Goal: Task Accomplishment & Management: Complete application form

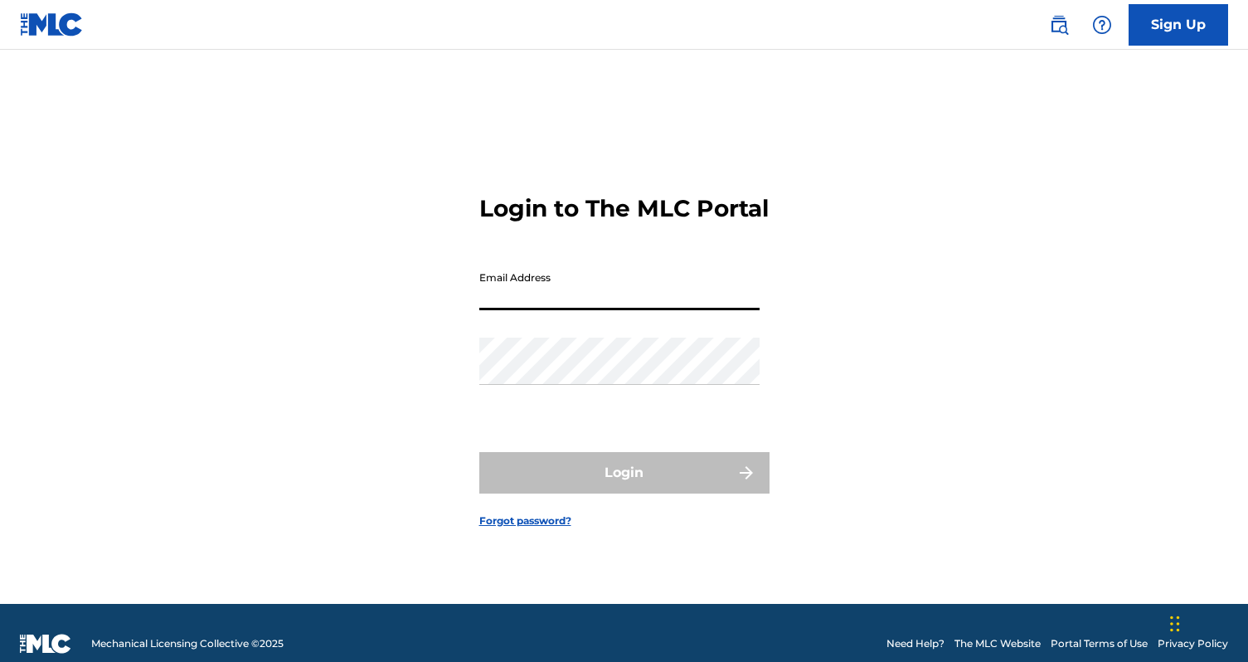
click at [560, 310] on input "Email Address" at bounding box center [619, 286] width 280 height 47
type input "[EMAIL_ADDRESS][DOMAIN_NAME]"
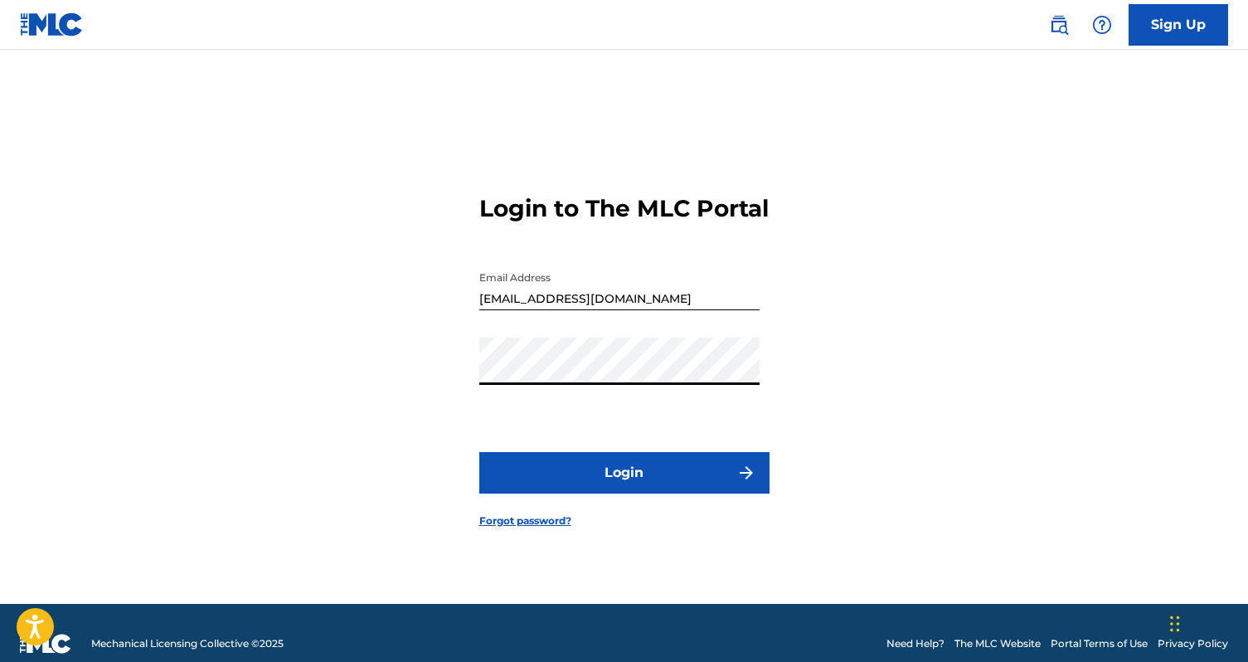
click at [479, 452] on button "Login" at bounding box center [624, 472] width 290 height 41
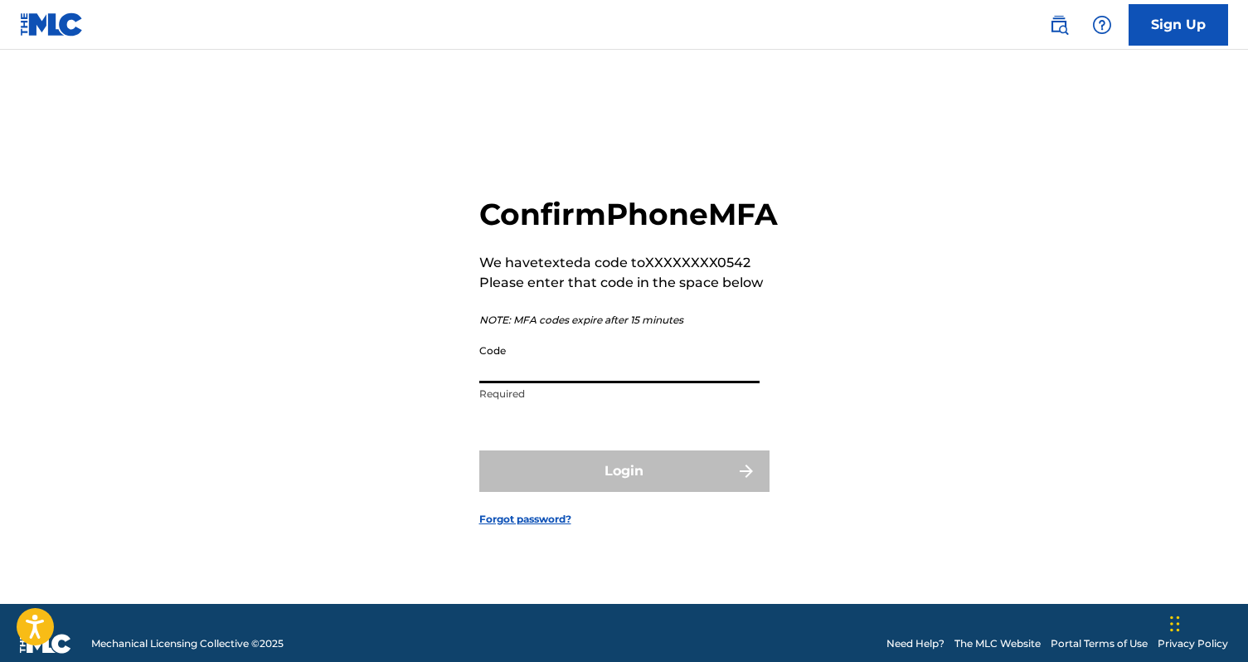
click at [547, 383] on input "Code" at bounding box center [619, 359] width 280 height 47
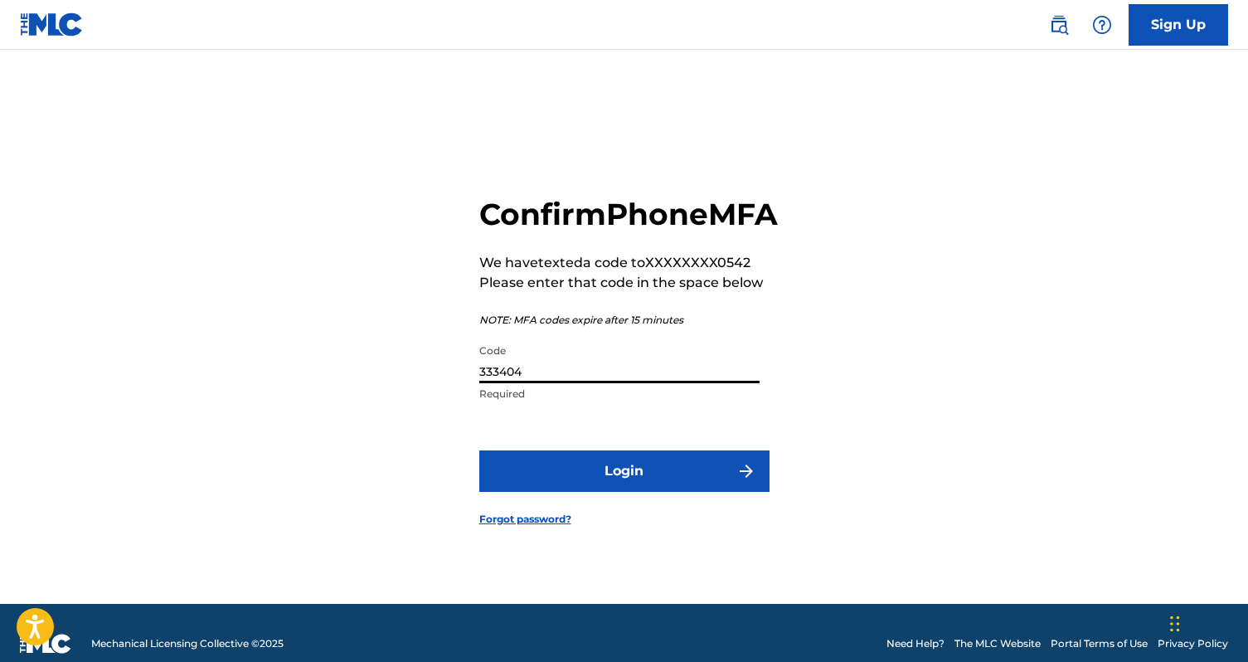
type input "333404"
click at [479, 450] on button "Login" at bounding box center [624, 470] width 290 height 41
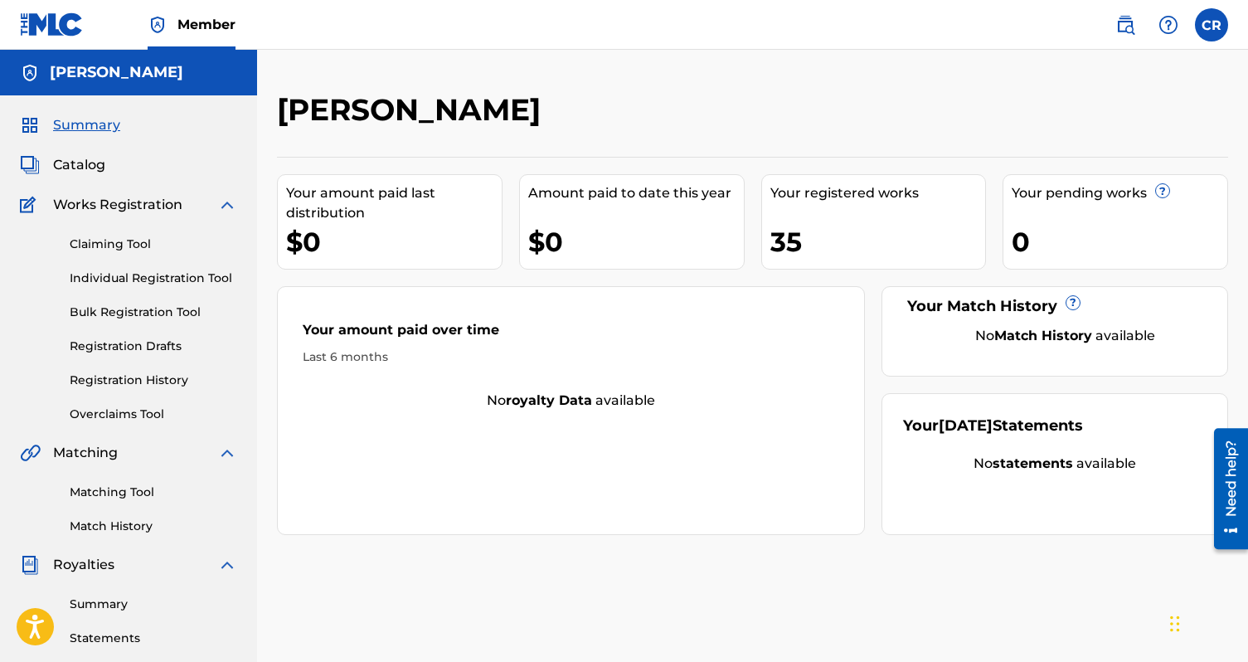
click at [80, 163] on span "Catalog" at bounding box center [79, 165] width 52 height 20
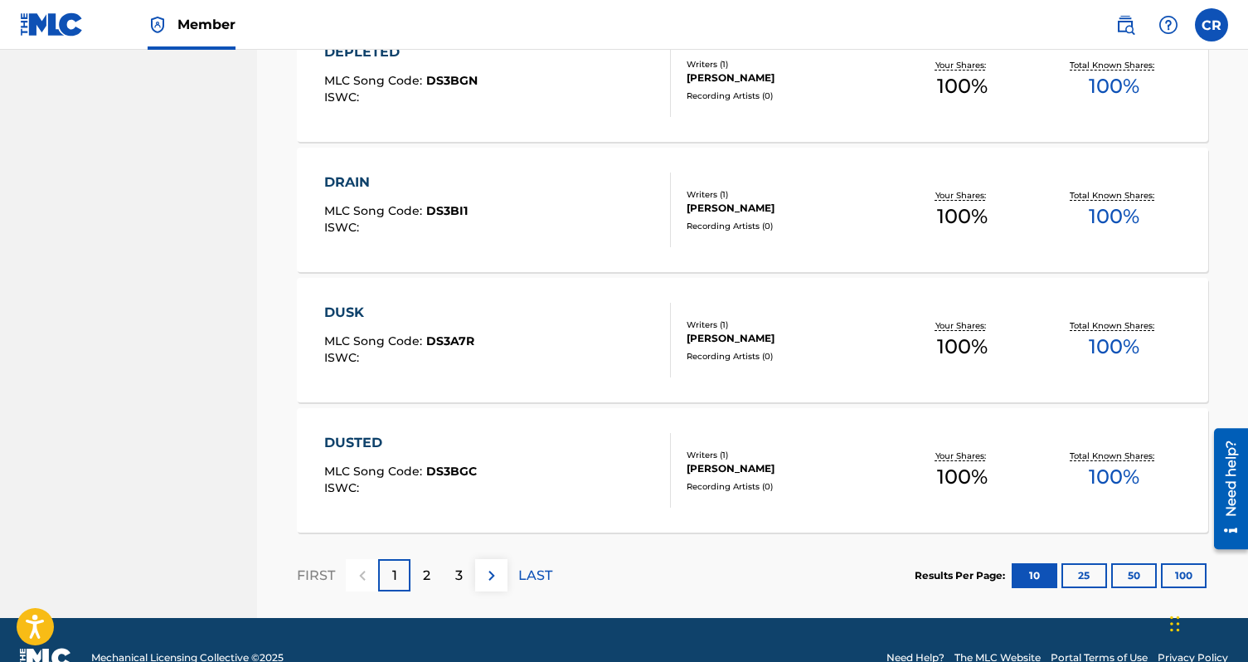
scroll to position [1278, 0]
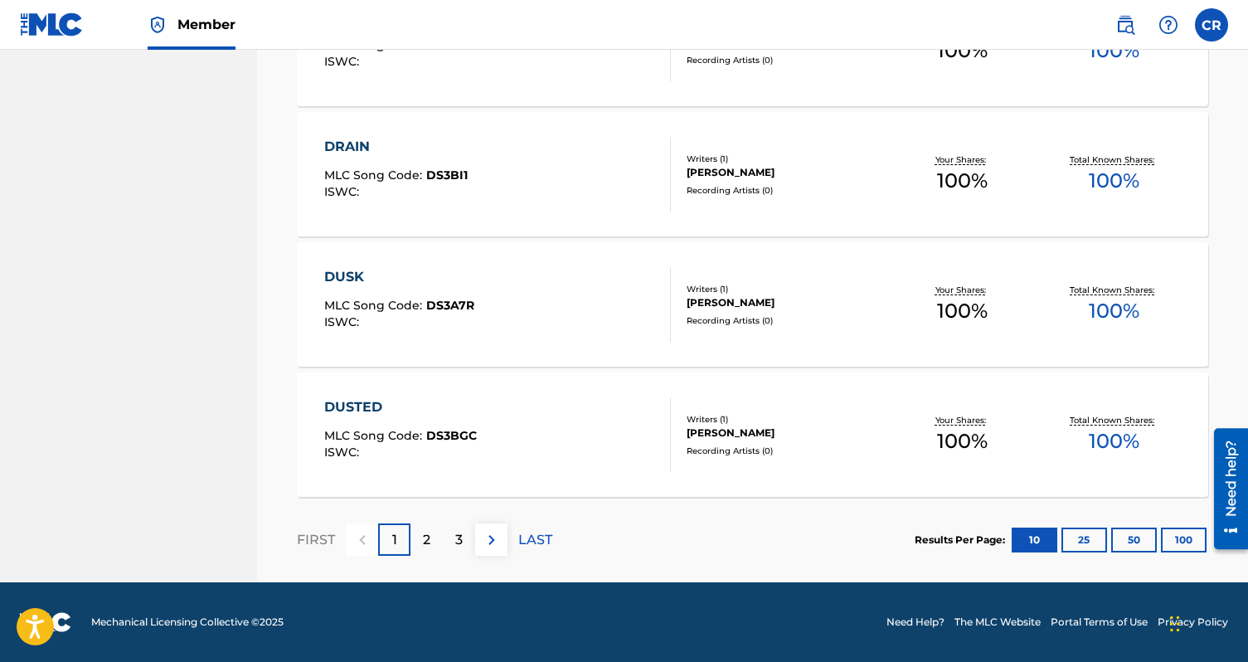
click at [450, 542] on div "3" at bounding box center [459, 539] width 32 height 32
click at [454, 546] on p "4" at bounding box center [458, 540] width 9 height 20
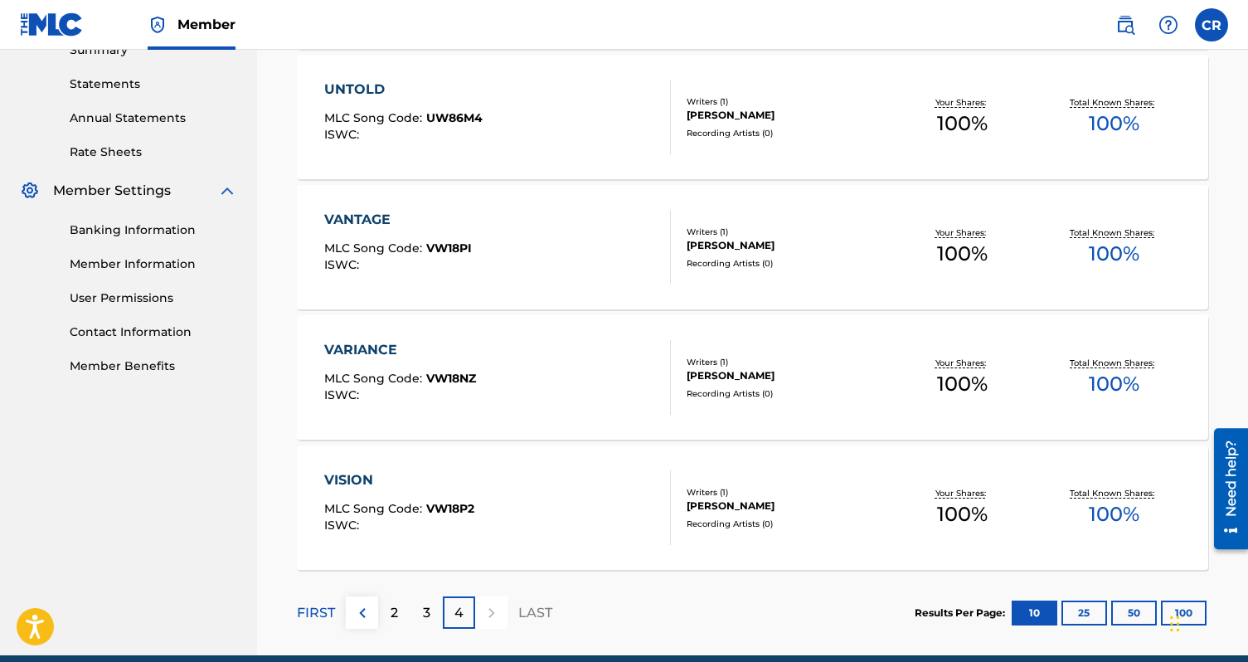
scroll to position [627, 0]
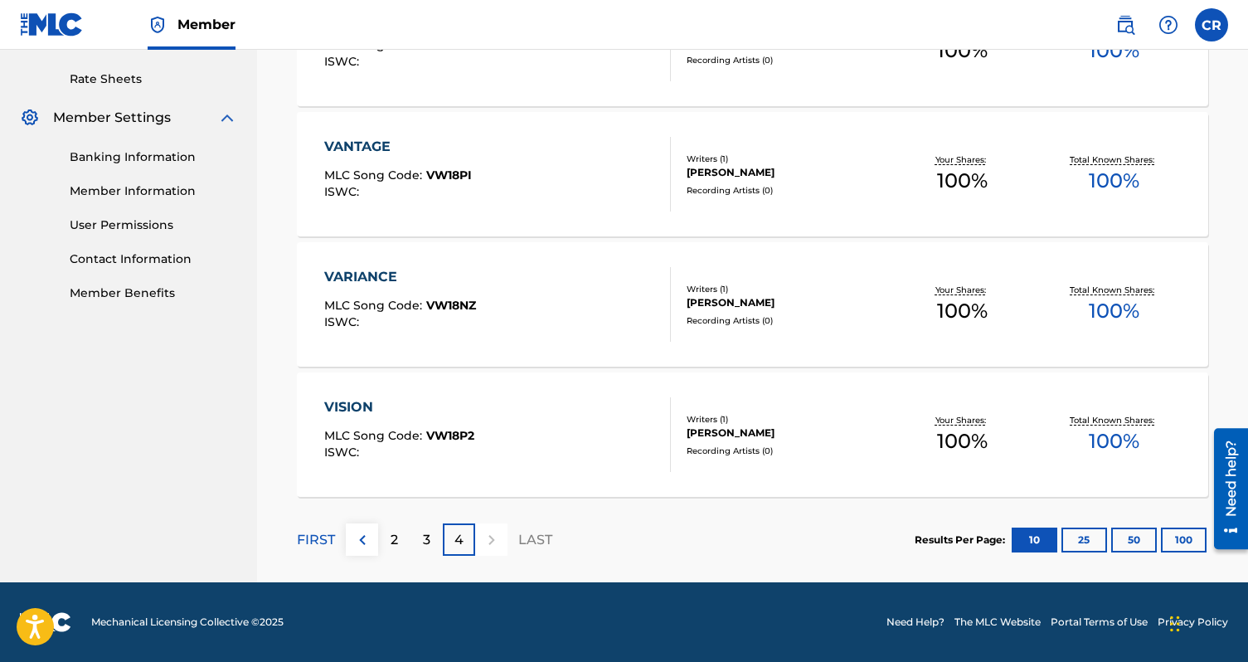
click at [1135, 543] on button "50" at bounding box center [1134, 539] width 46 height 25
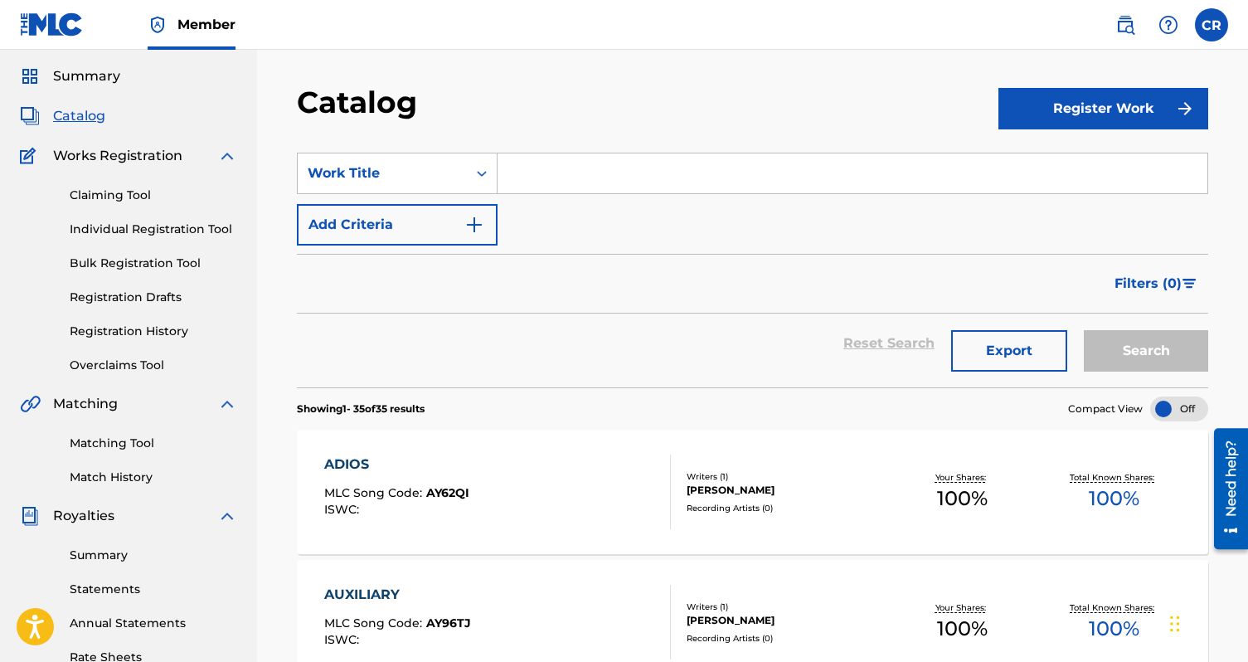
scroll to position [0, 0]
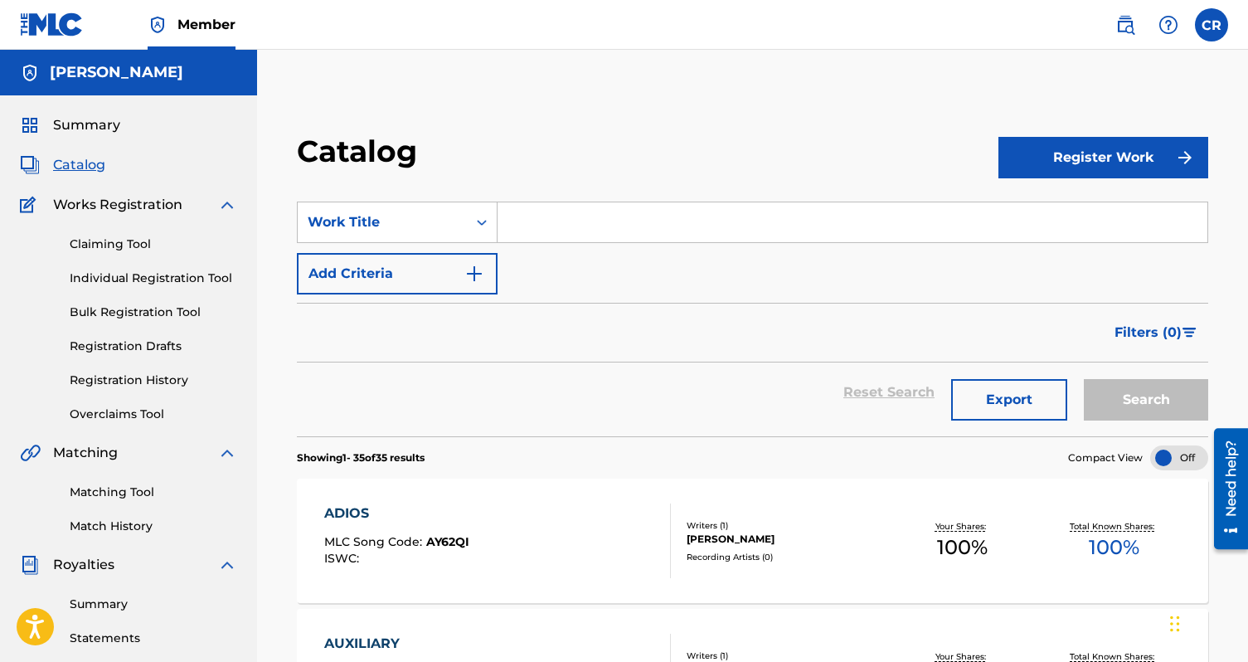
click at [90, 172] on span "Catalog" at bounding box center [79, 165] width 52 height 20
click at [88, 127] on span "Summary" at bounding box center [86, 125] width 67 height 20
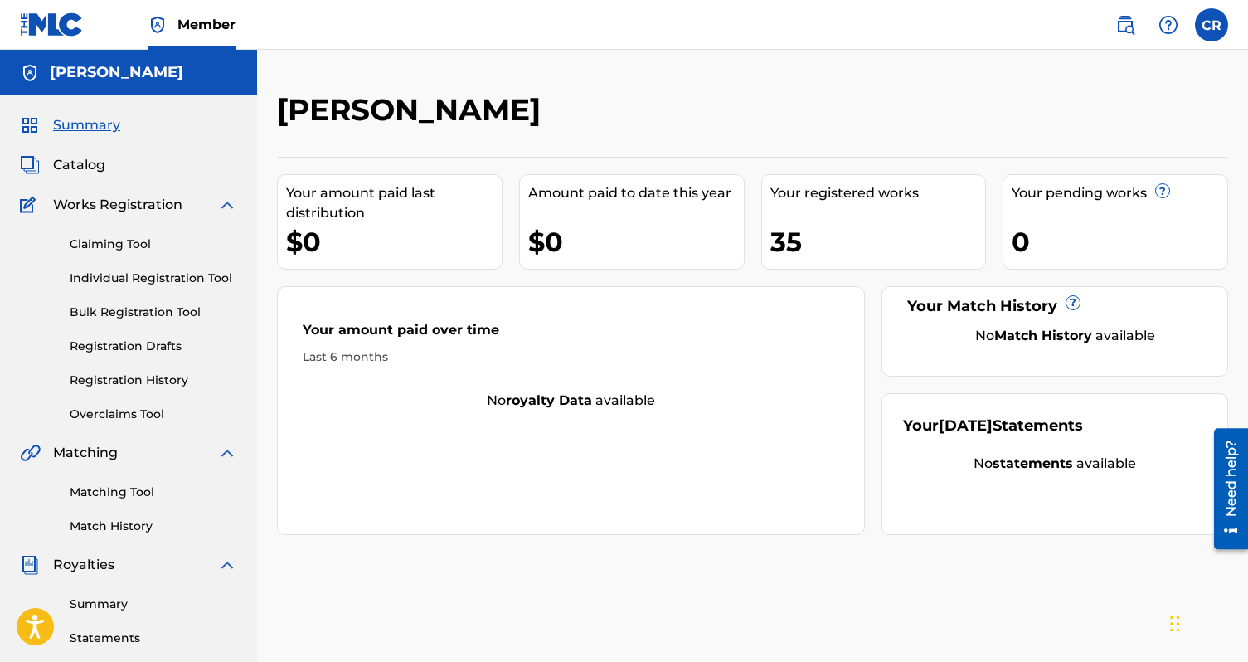
click at [85, 166] on span "Catalog" at bounding box center [79, 165] width 52 height 20
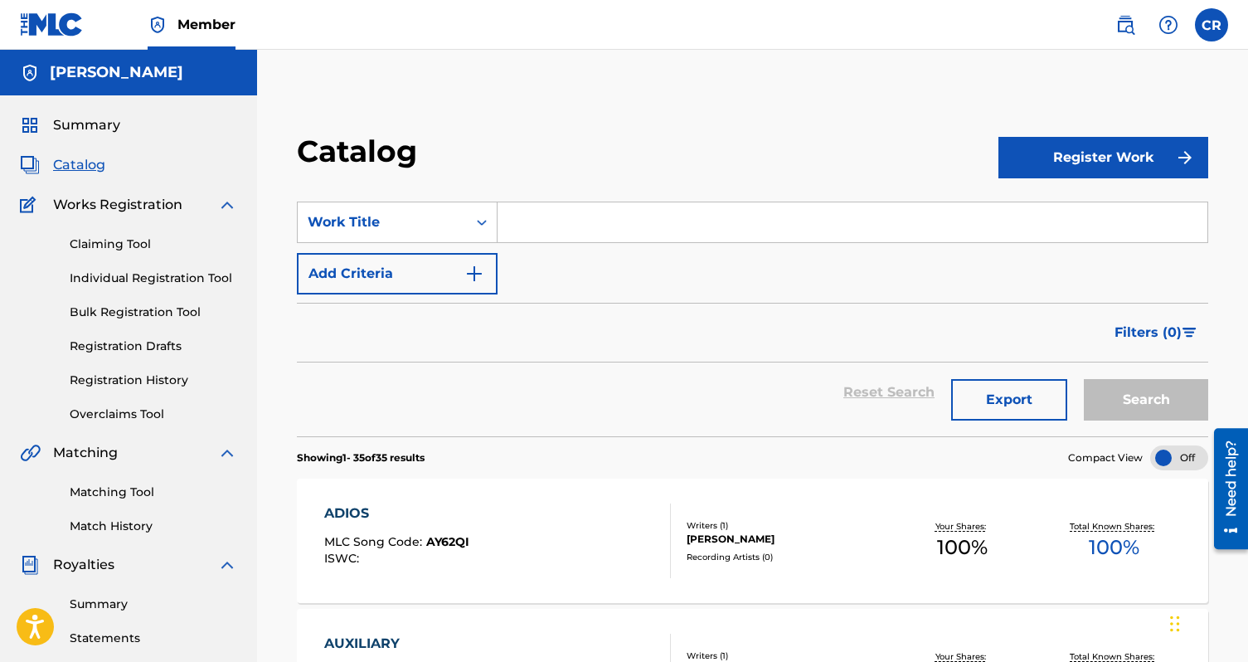
click at [127, 284] on link "Individual Registration Tool" at bounding box center [154, 278] width 168 height 17
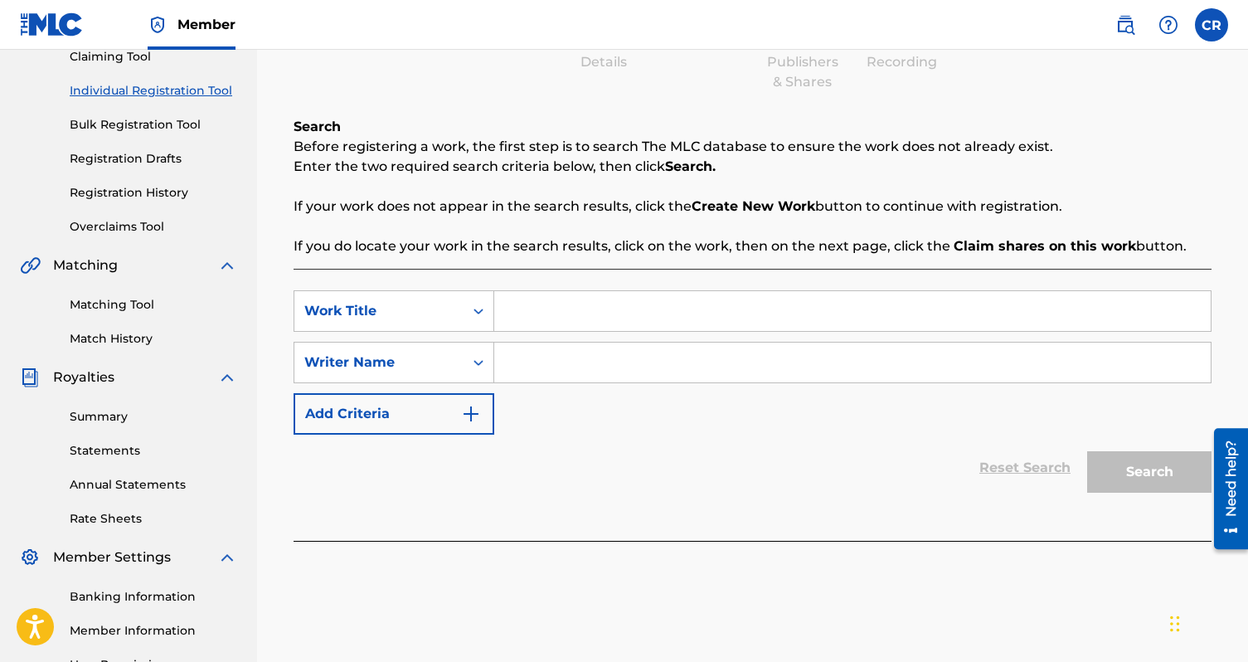
scroll to position [238, 0]
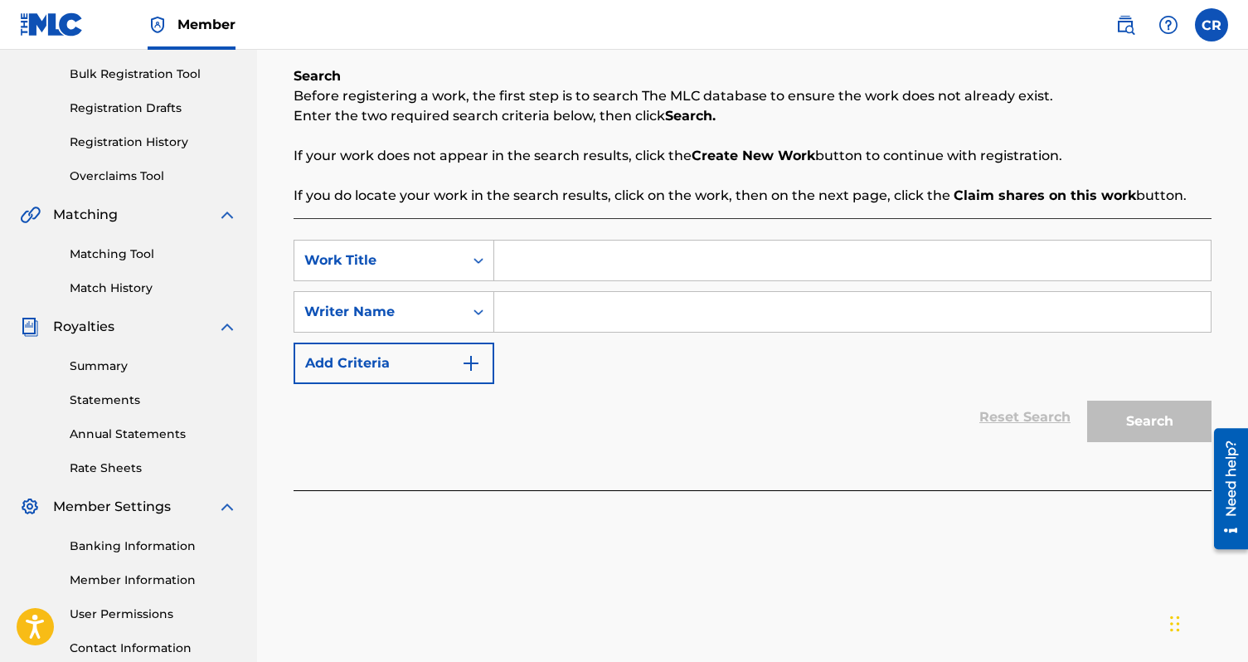
click at [537, 274] on input "Search Form" at bounding box center [852, 261] width 717 height 40
type input "gone"
click at [571, 305] on input "Search Form" at bounding box center [852, 312] width 717 height 40
type input "Christopher Roberts"
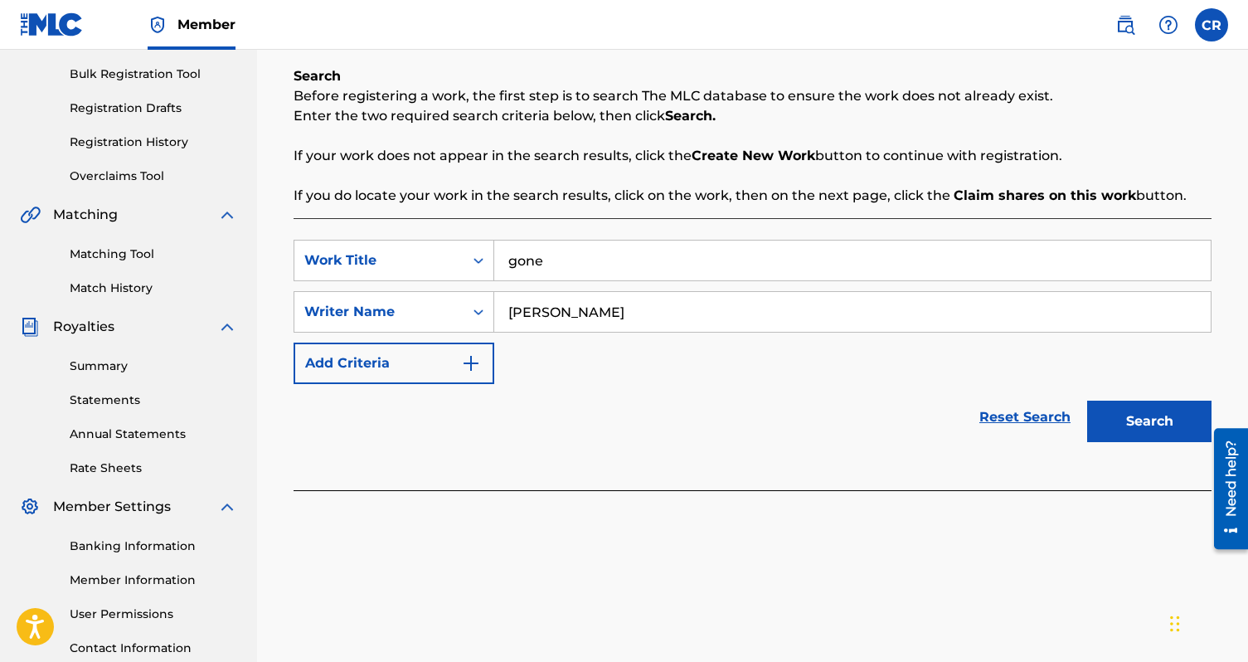
click at [1157, 401] on button "Search" at bounding box center [1149, 421] width 124 height 41
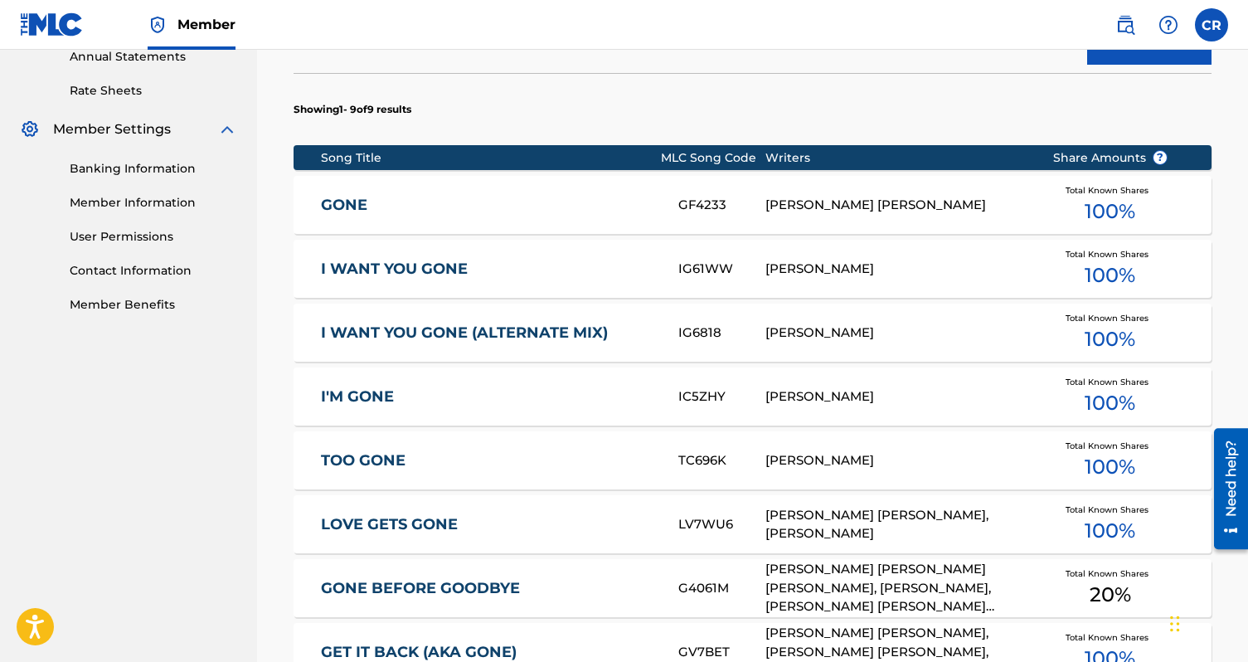
scroll to position [612, 0]
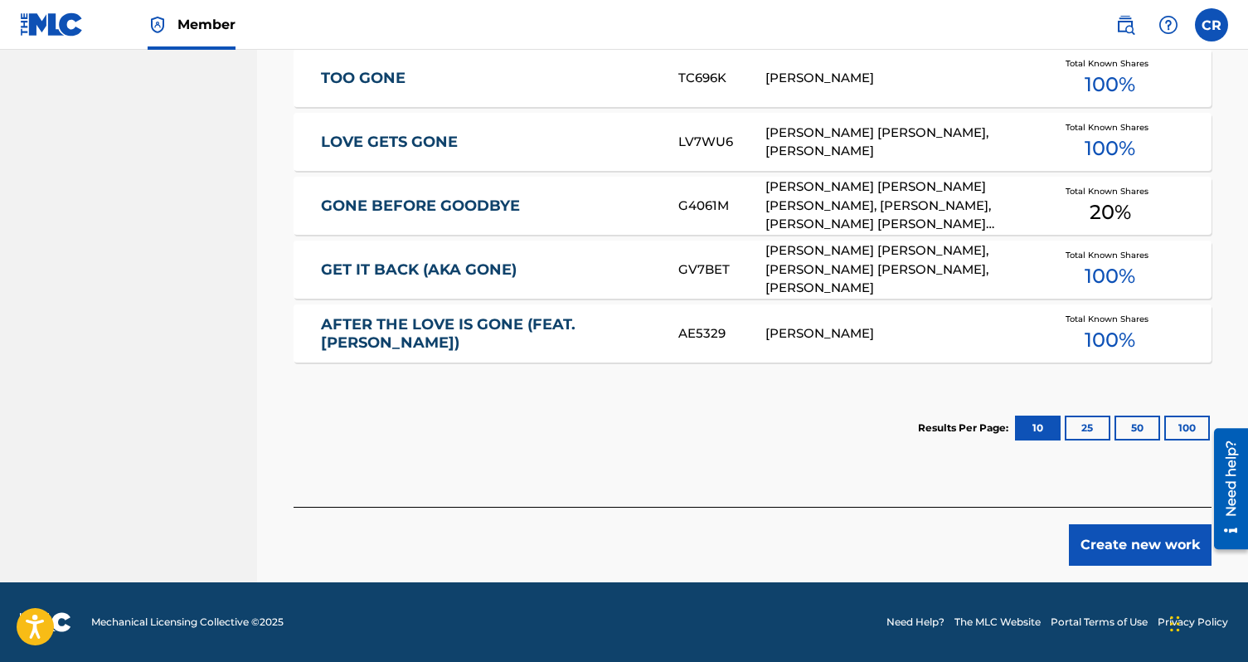
click at [1100, 548] on button "Create new work" at bounding box center [1140, 544] width 143 height 41
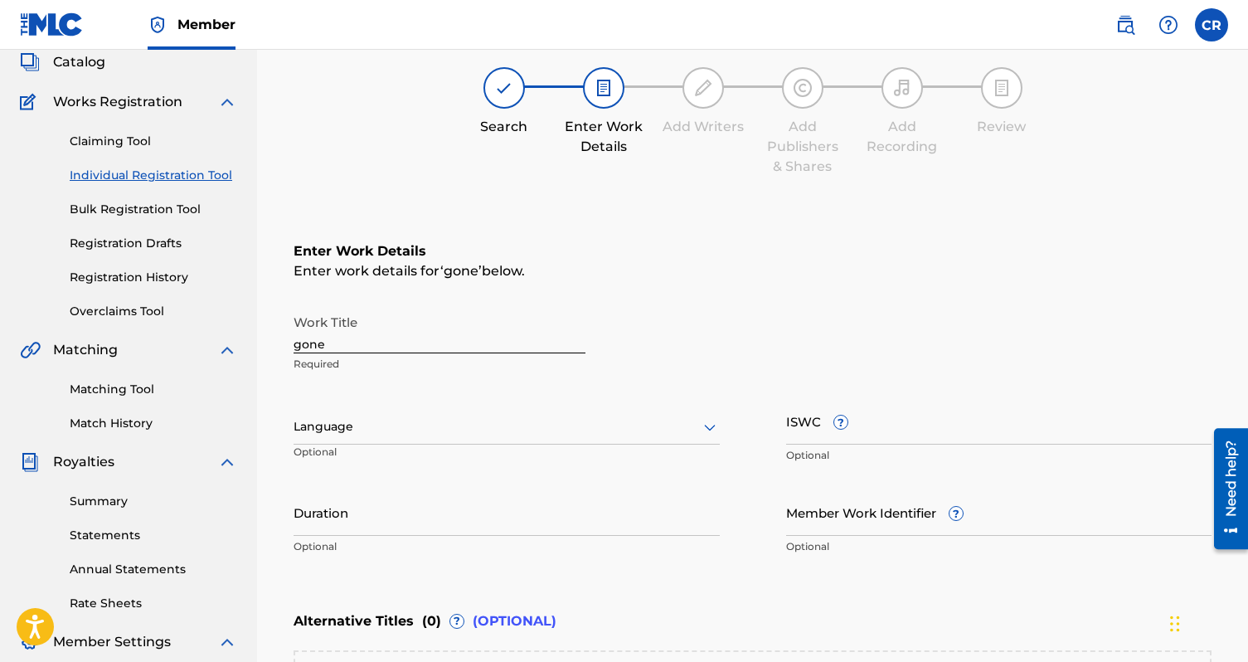
scroll to position [119, 0]
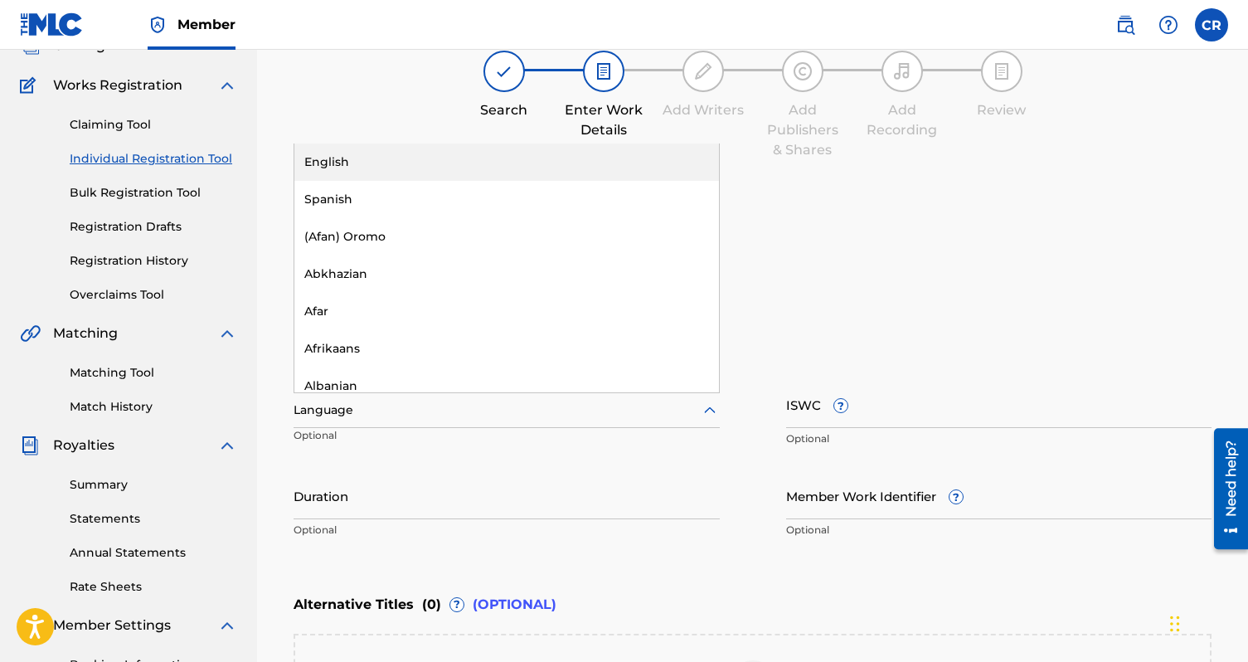
click at [401, 411] on div at bounding box center [507, 410] width 426 height 21
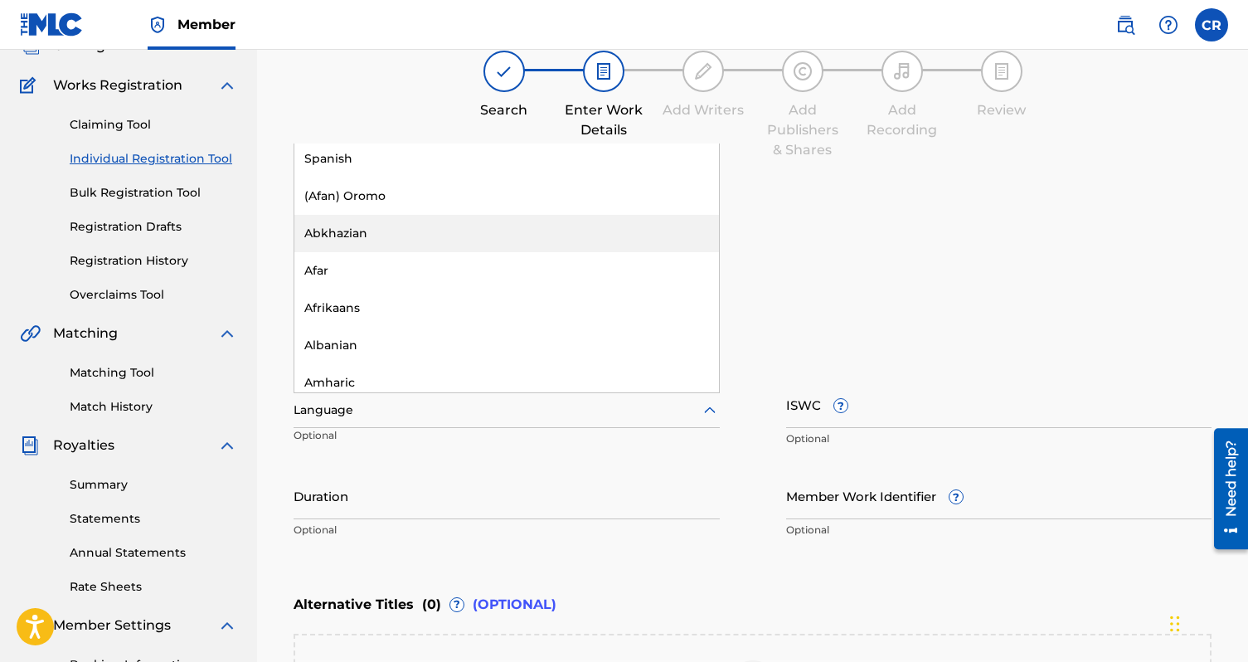
scroll to position [0, 0]
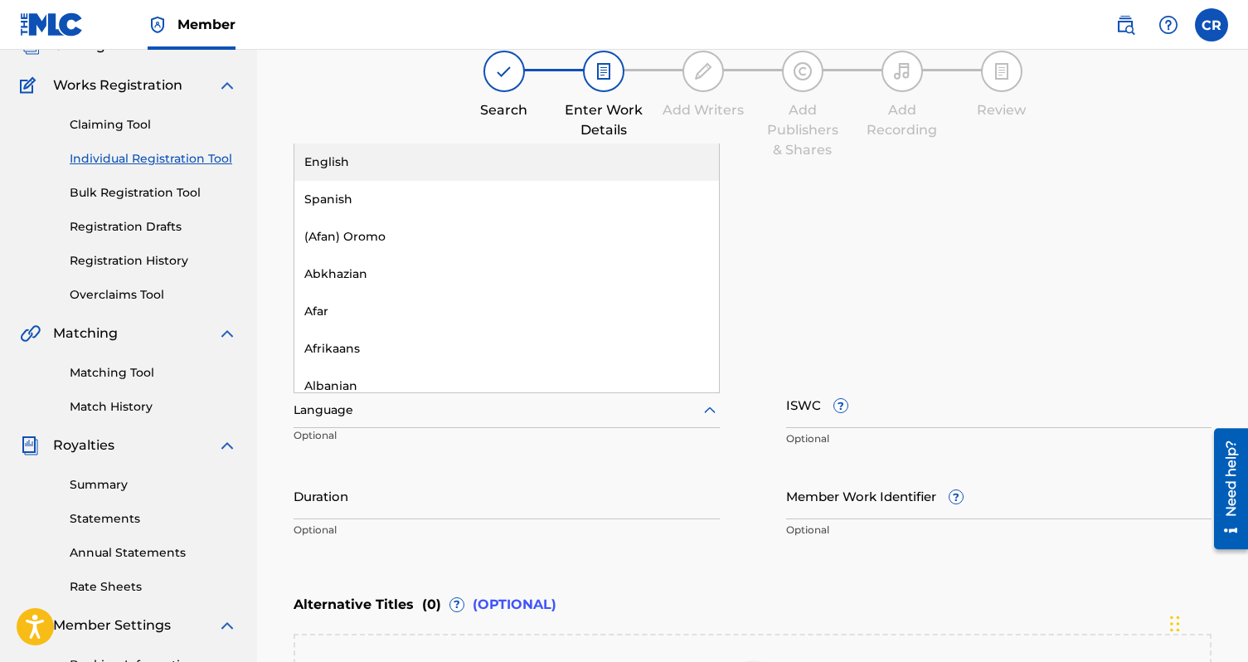
click at [349, 163] on div "English" at bounding box center [506, 161] width 425 height 37
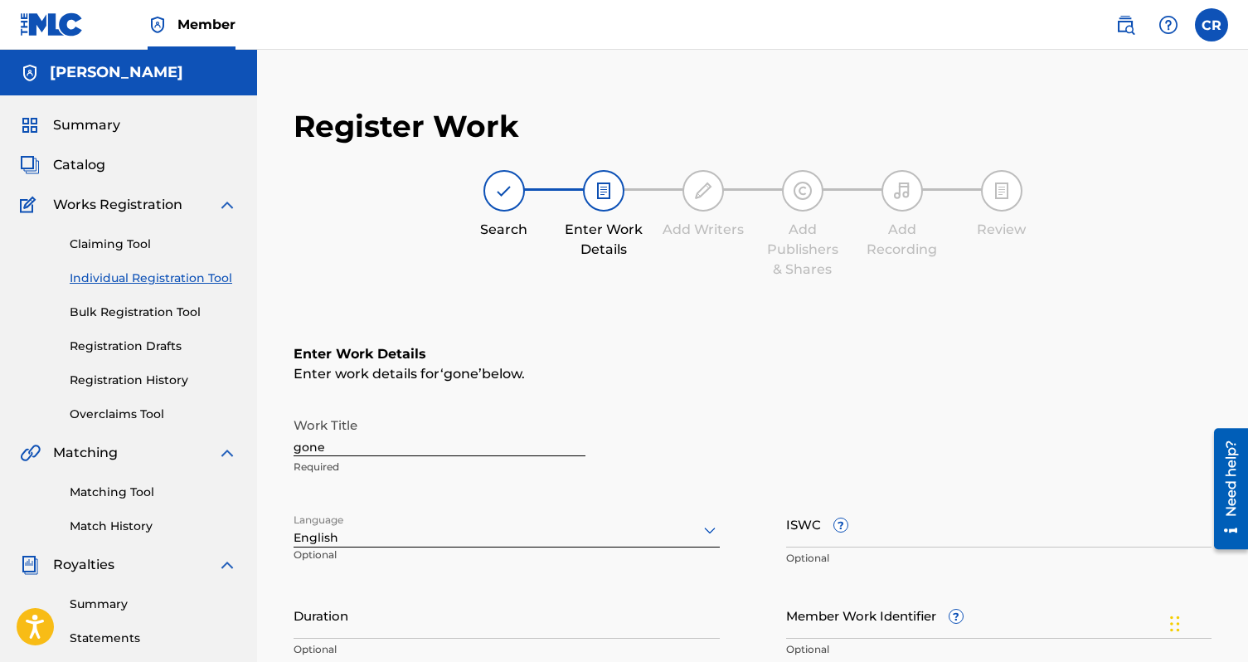
click at [79, 169] on span "Catalog" at bounding box center [79, 165] width 52 height 20
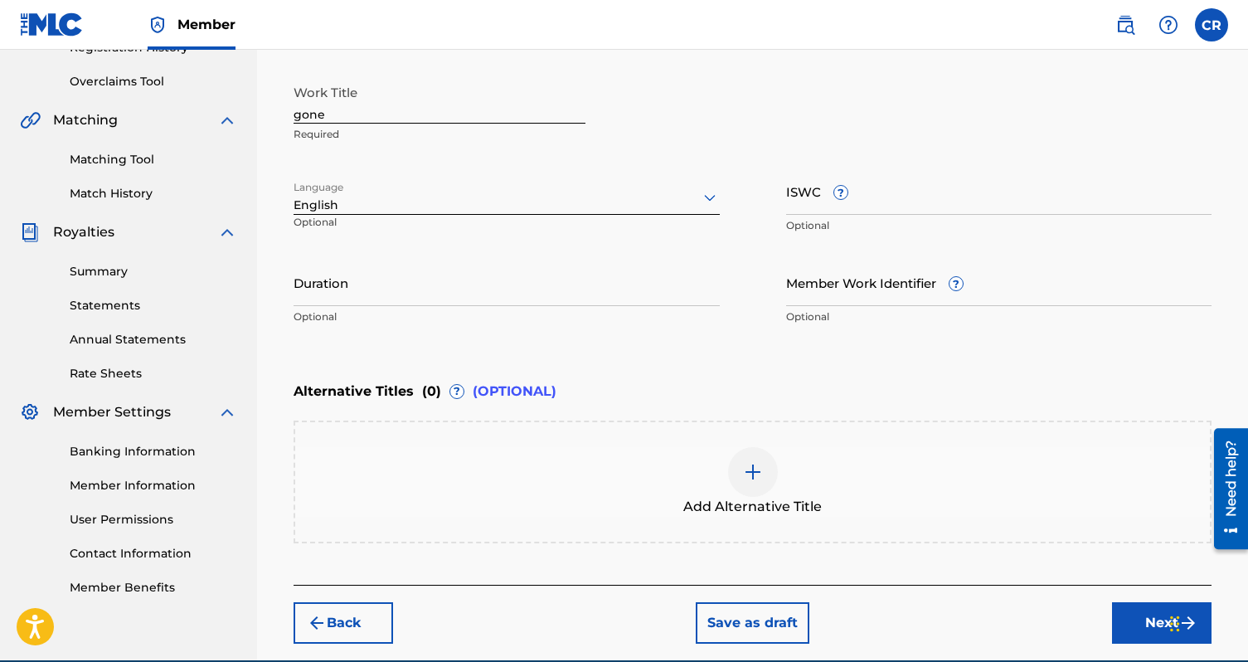
scroll to position [353, 0]
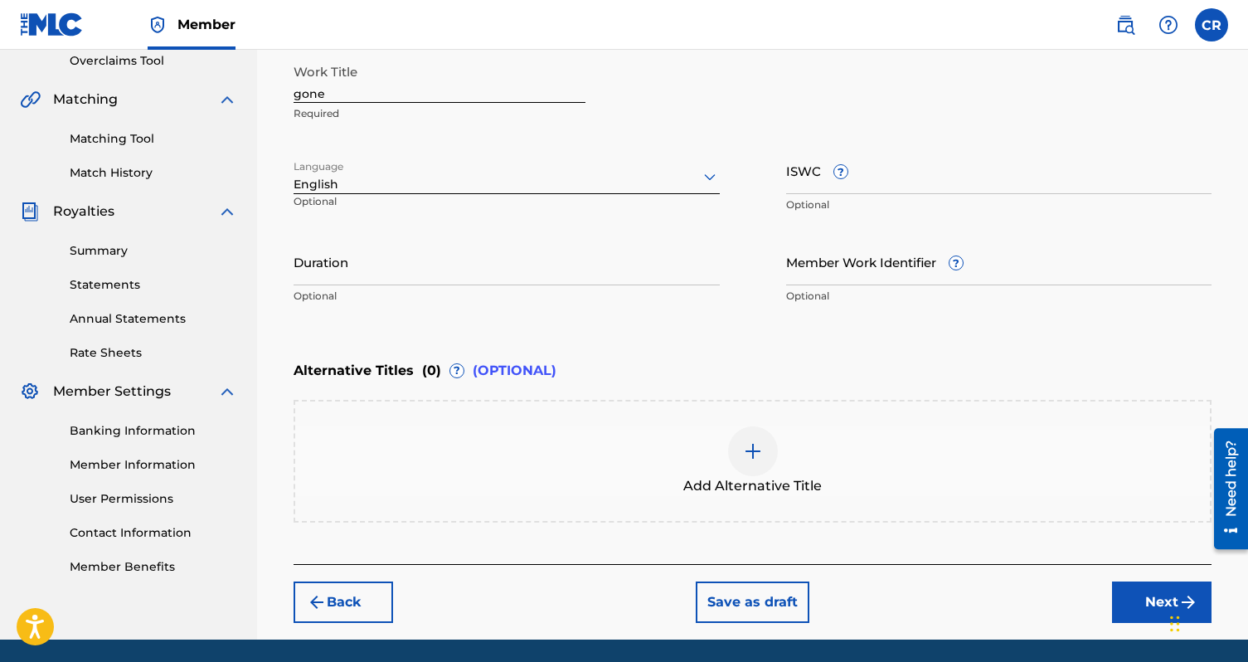
click at [1118, 608] on button "Next" at bounding box center [1162, 601] width 100 height 41
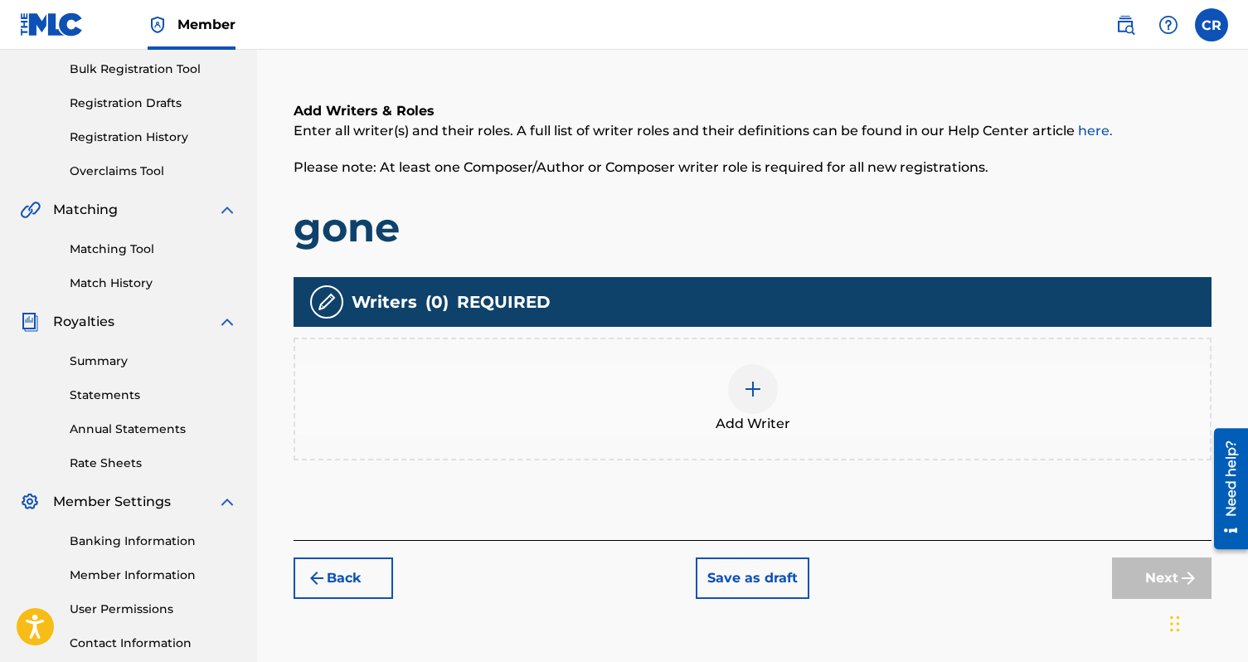
scroll to position [270, 0]
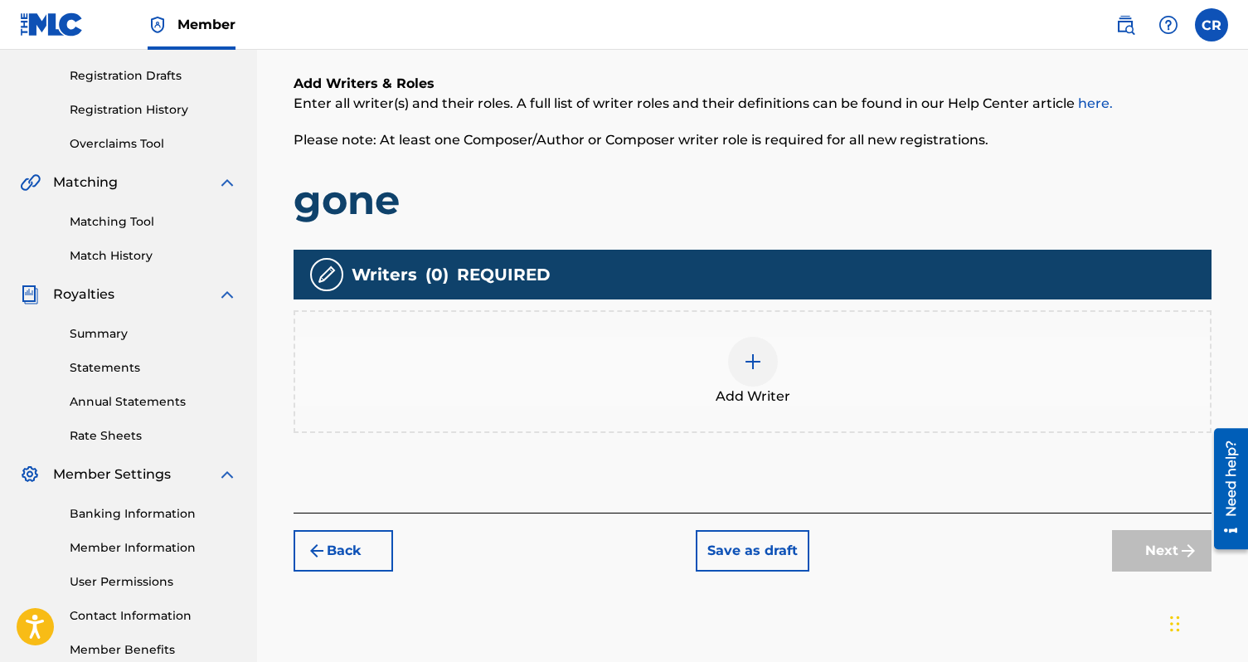
click at [761, 361] on img at bounding box center [753, 362] width 20 height 20
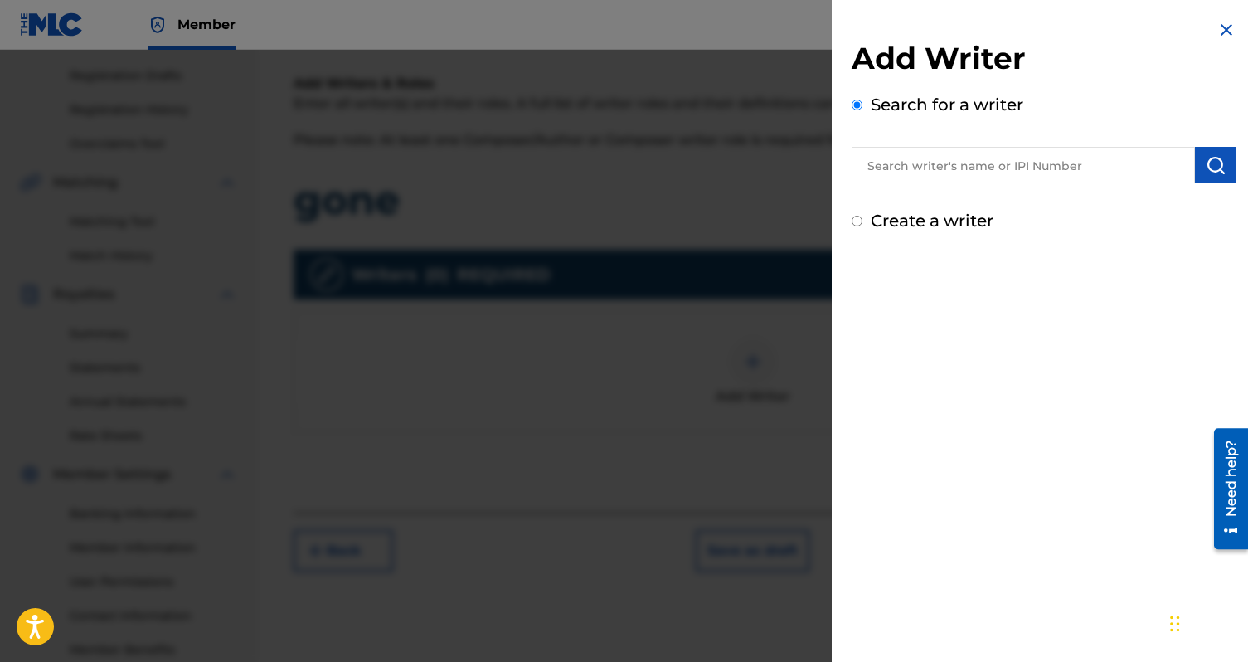
click at [918, 180] on input "text" at bounding box center [1023, 165] width 343 height 36
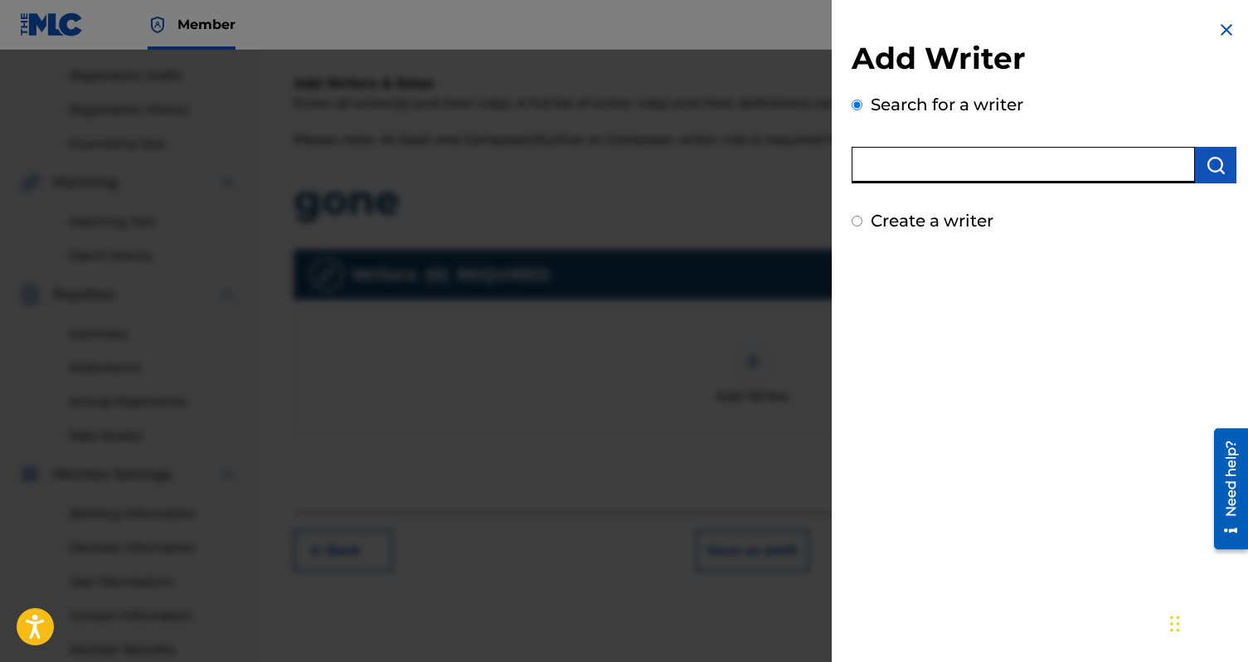
paste input "01305945161"
type input "01305945161"
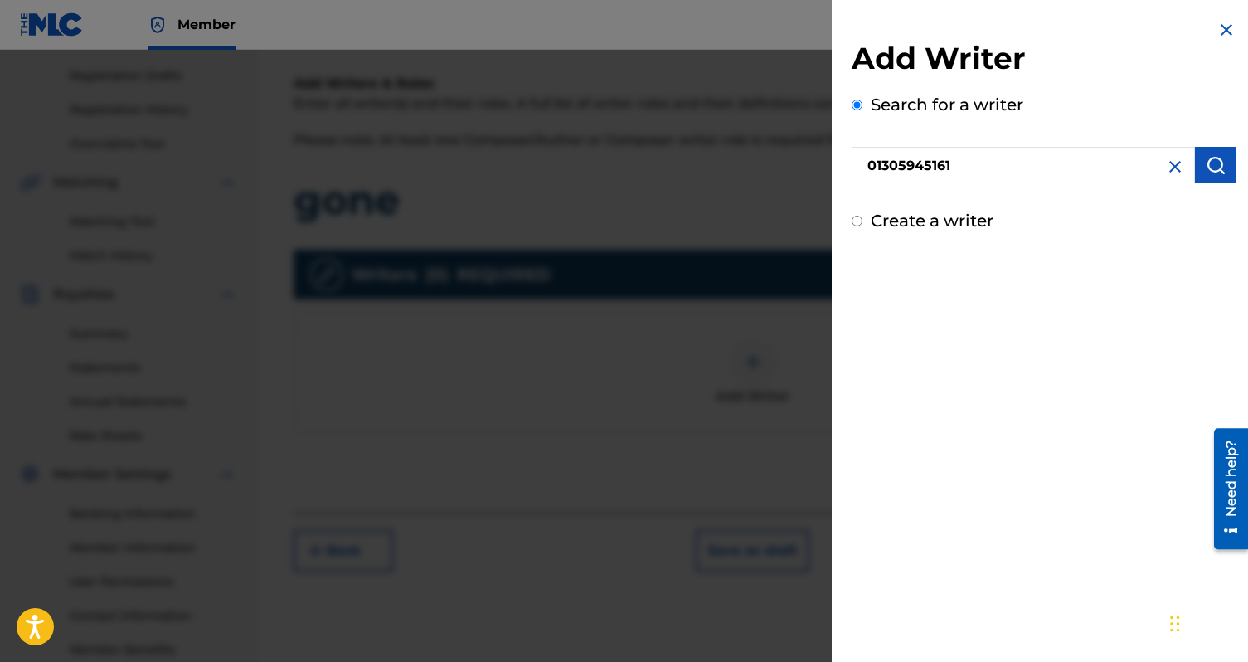
click at [1217, 157] on img "submit" at bounding box center [1216, 165] width 20 height 20
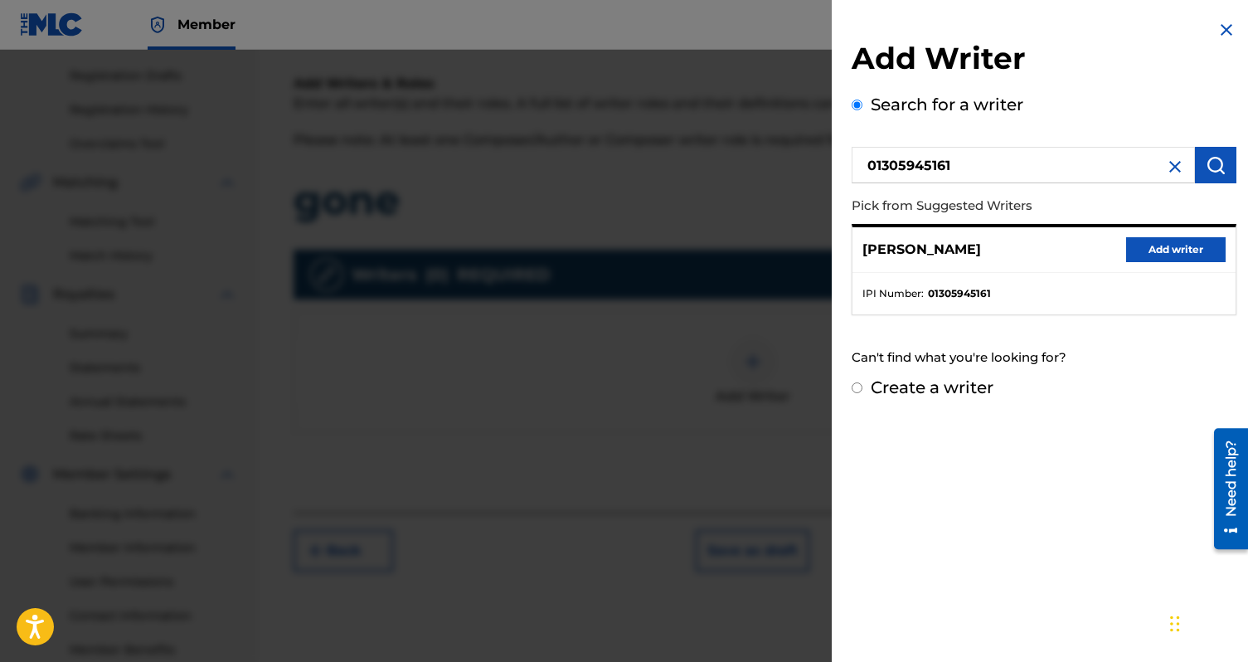
click at [1133, 254] on button "Add writer" at bounding box center [1176, 249] width 100 height 25
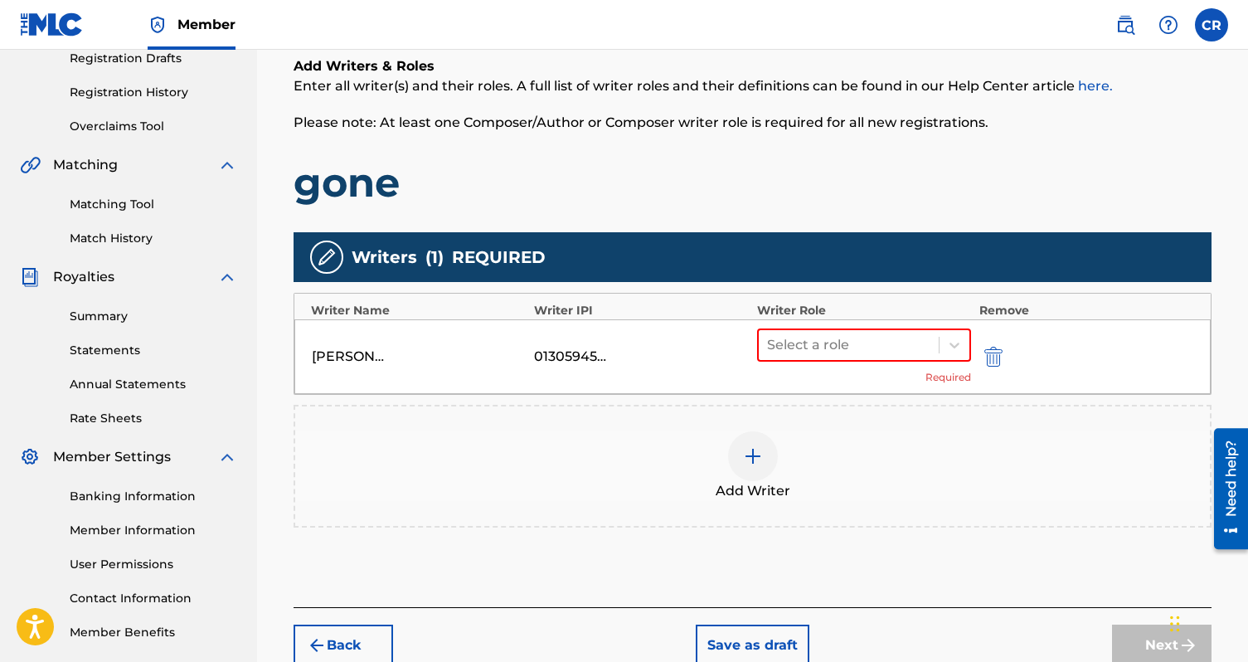
scroll to position [309, 0]
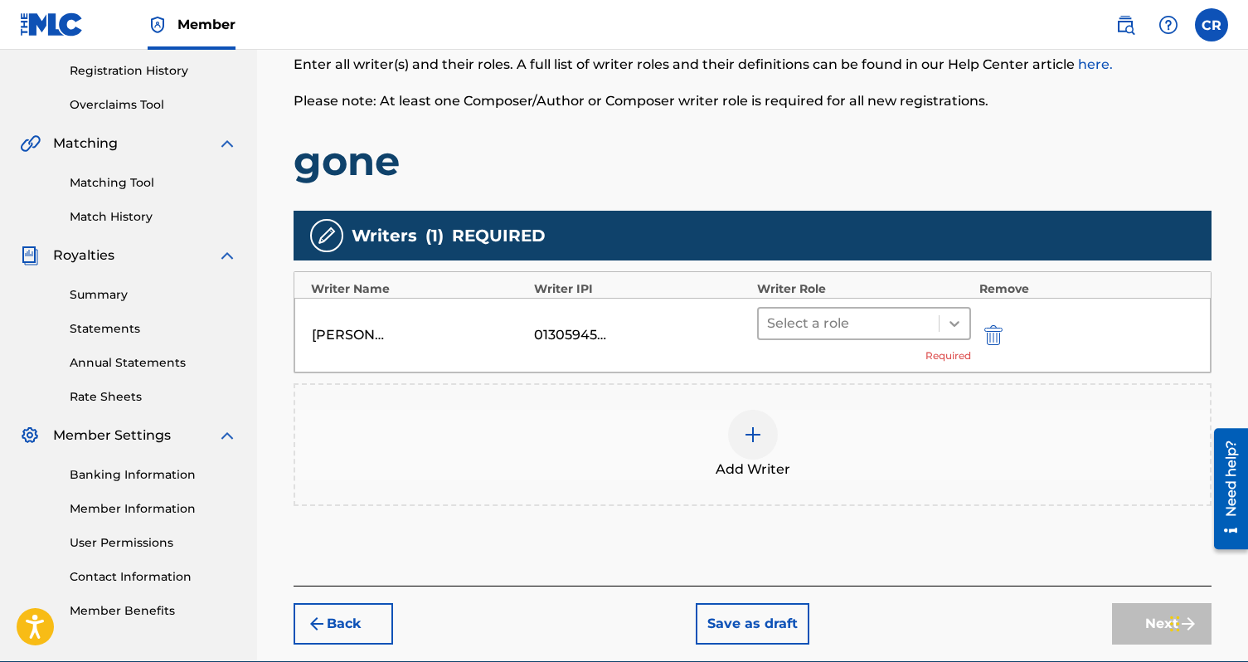
click at [945, 320] on div at bounding box center [955, 324] width 30 height 30
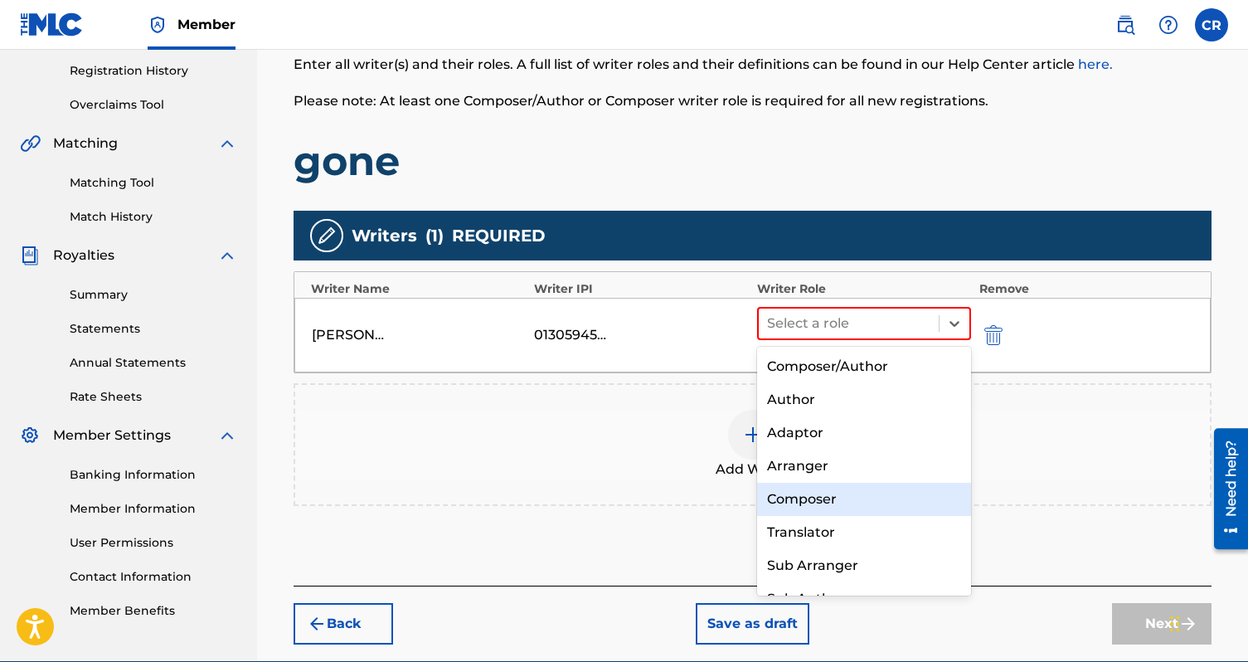
click at [857, 493] on div "Composer" at bounding box center [864, 499] width 214 height 33
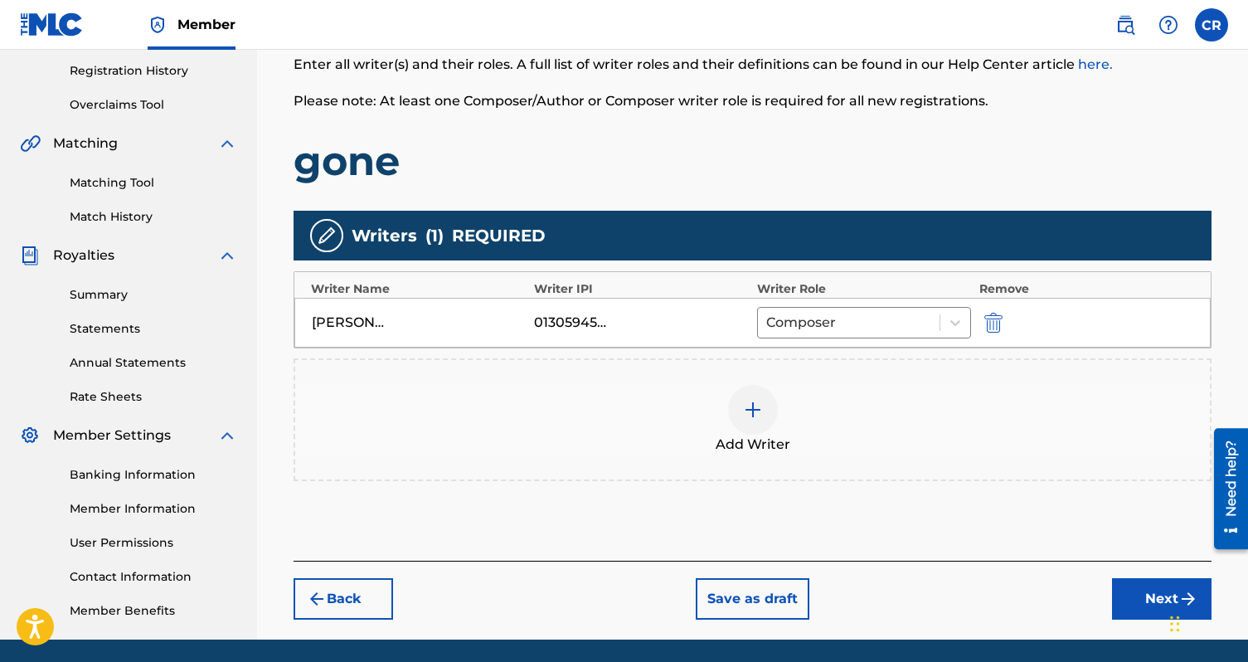
scroll to position [367, 0]
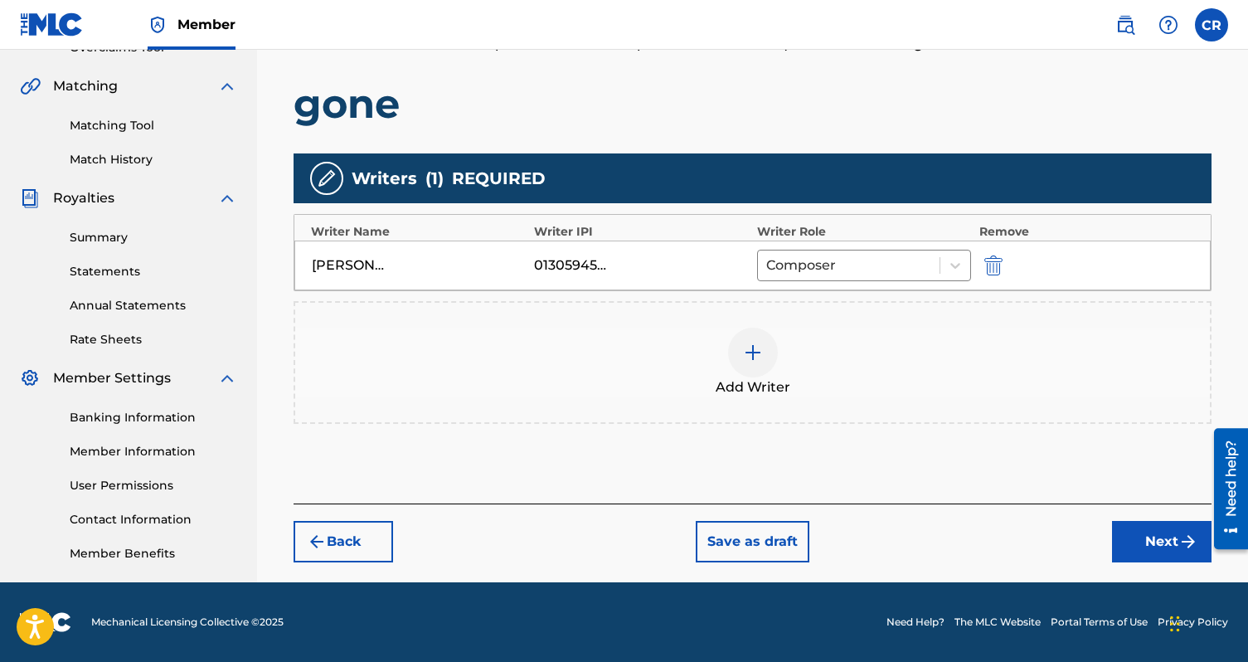
click at [1124, 539] on button "Next" at bounding box center [1162, 541] width 100 height 41
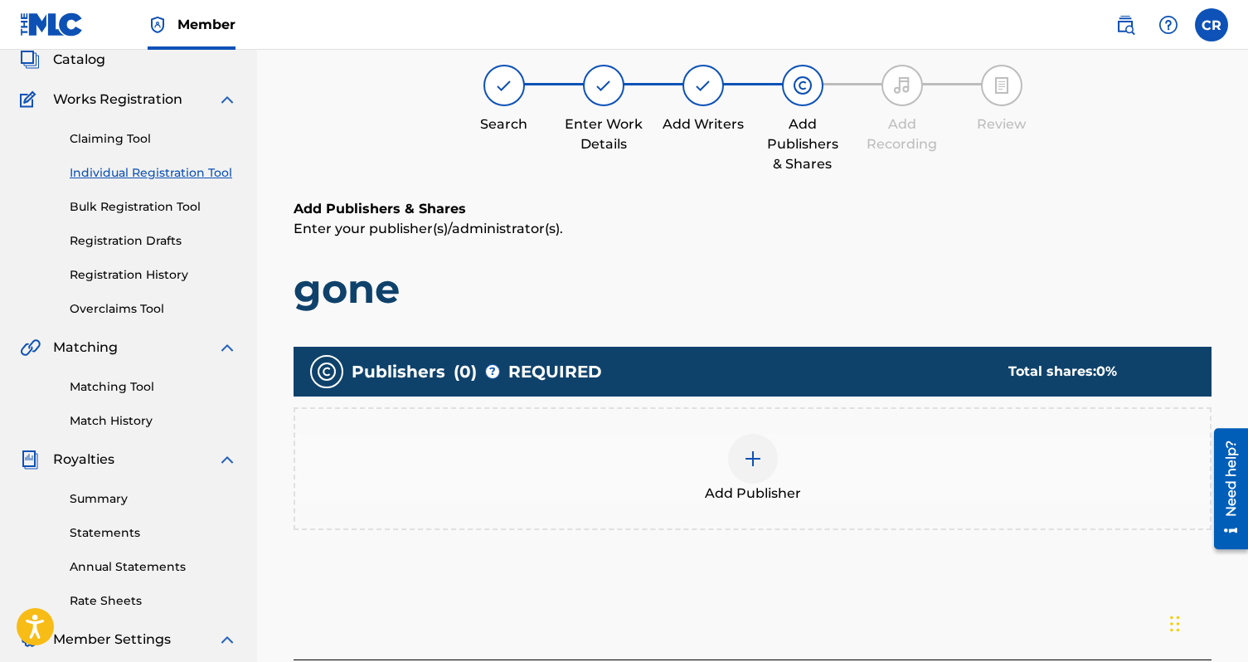
scroll to position [75, 0]
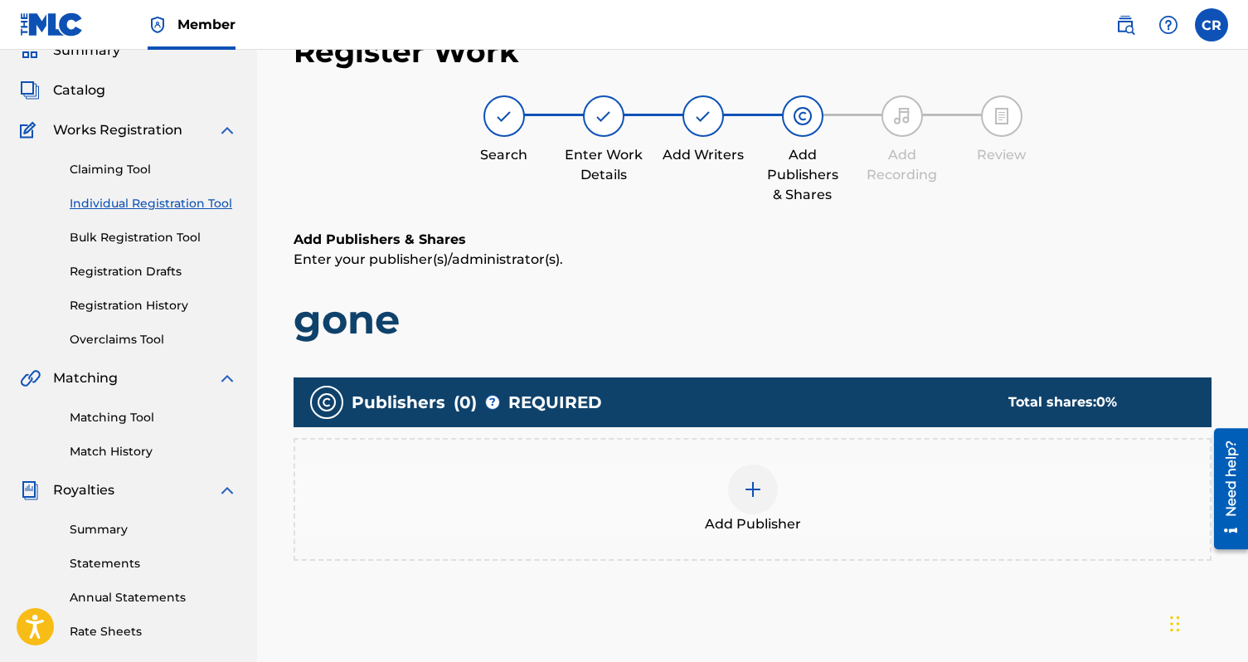
click at [745, 496] on img at bounding box center [753, 489] width 20 height 20
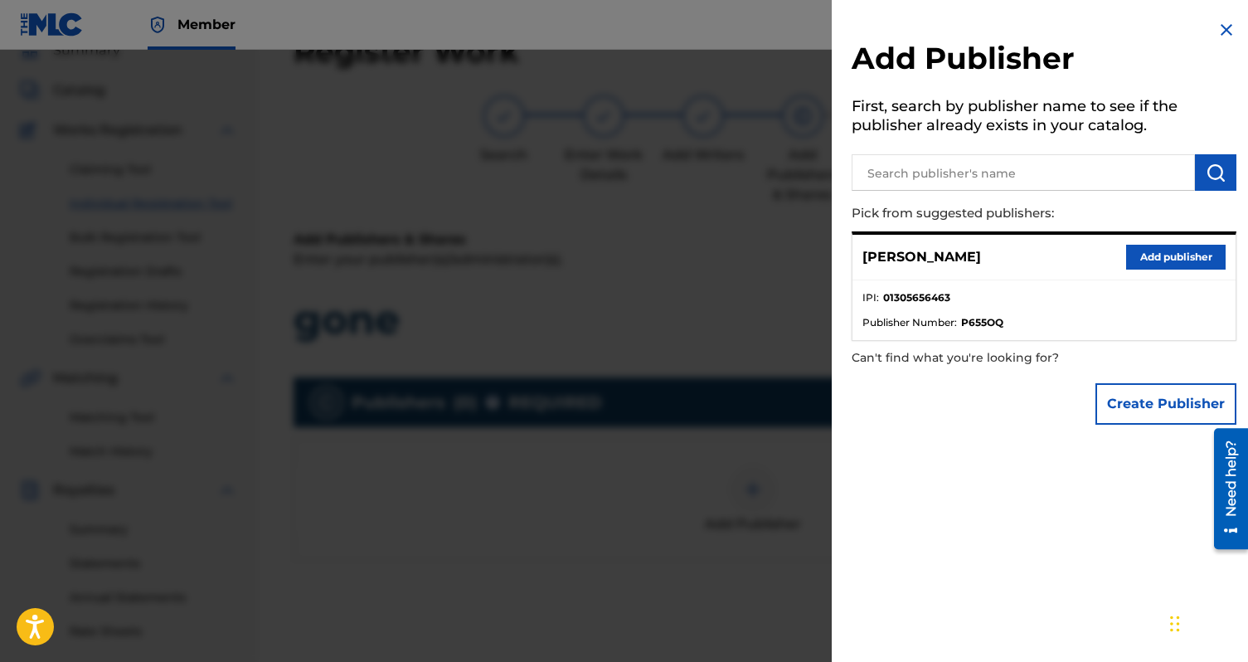
click at [1161, 258] on button "Add publisher" at bounding box center [1176, 257] width 100 height 25
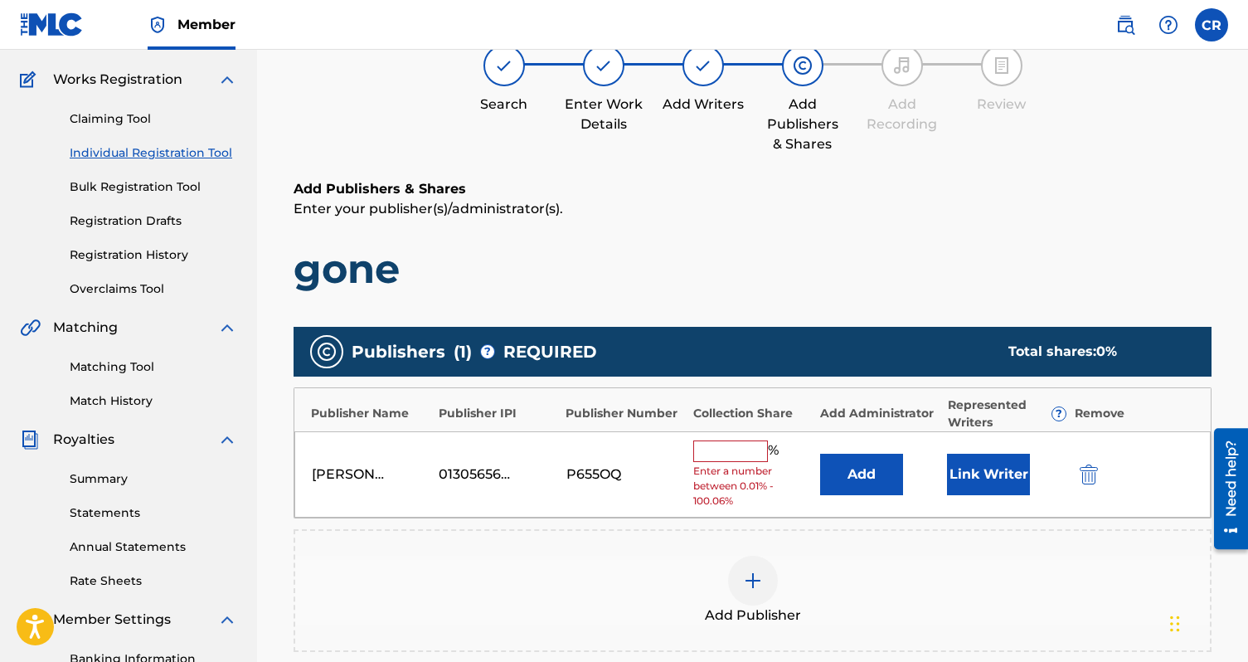
scroll to position [140, 0]
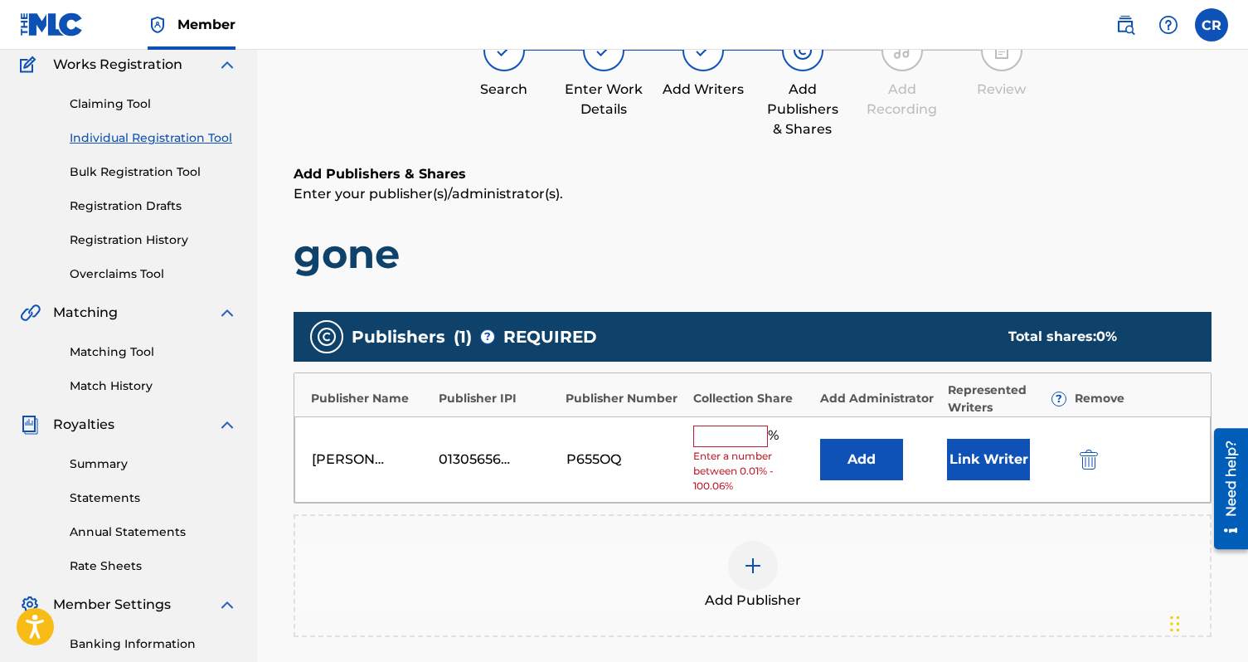
click at [705, 440] on input "text" at bounding box center [730, 436] width 75 height 22
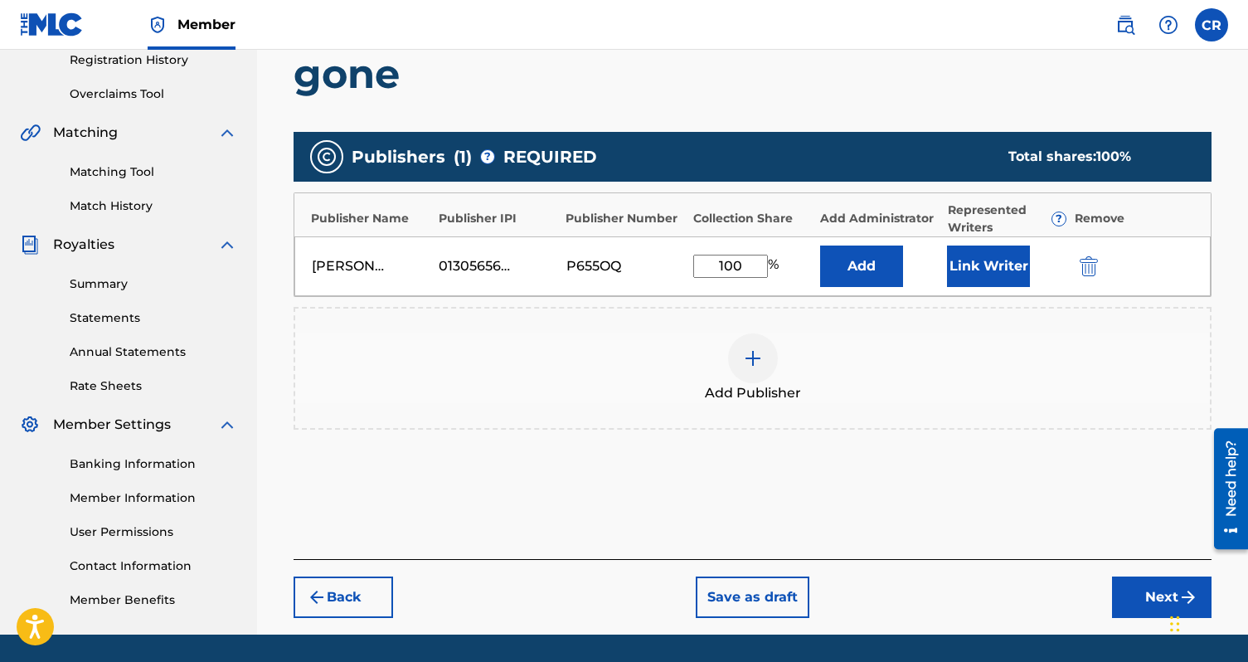
scroll to position [372, 0]
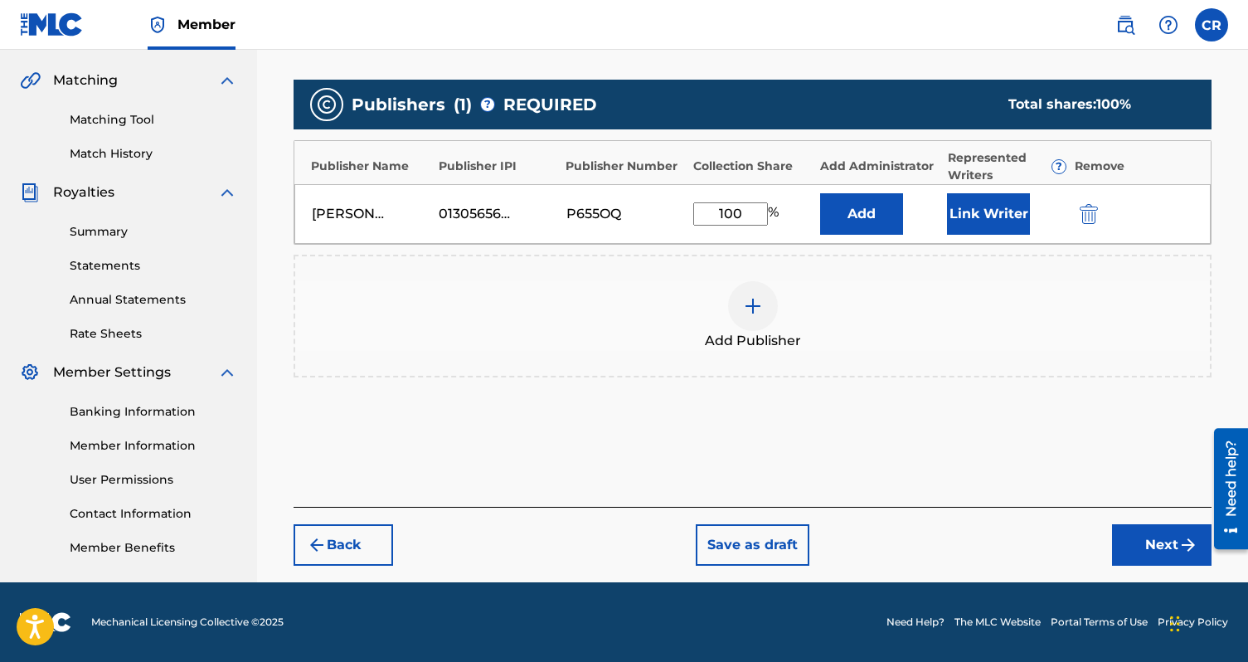
type input "100"
click at [1147, 548] on button "Next" at bounding box center [1162, 544] width 100 height 41
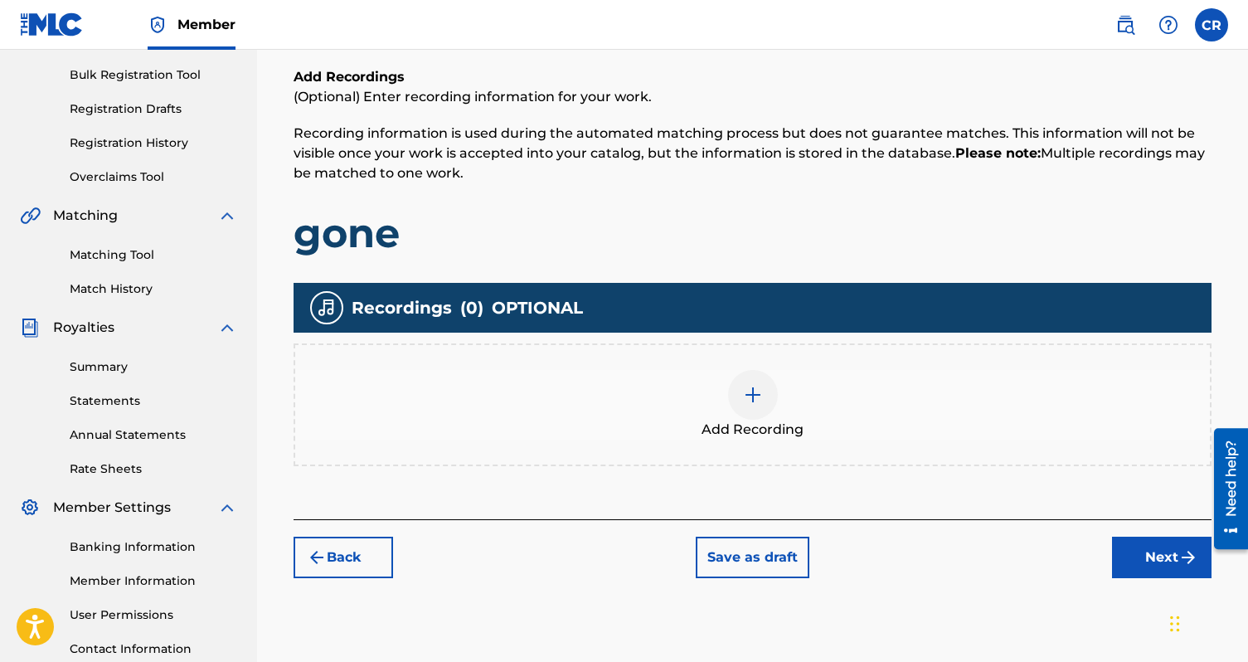
scroll to position [233, 0]
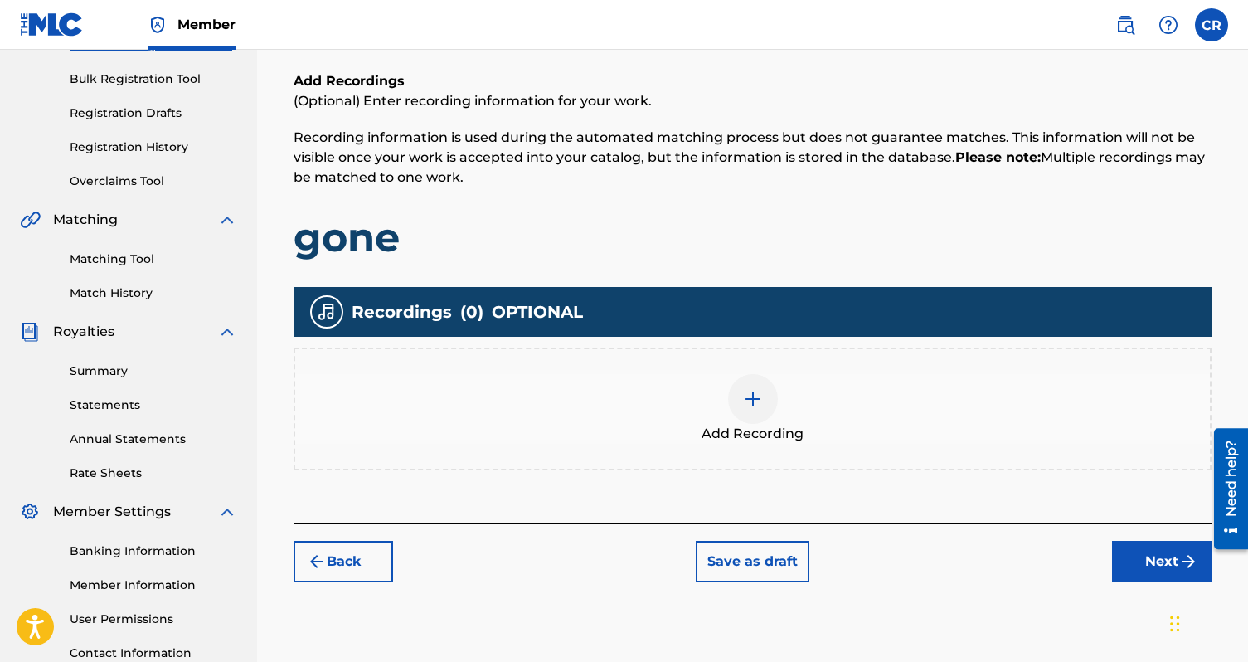
click at [1120, 575] on button "Next" at bounding box center [1162, 561] width 100 height 41
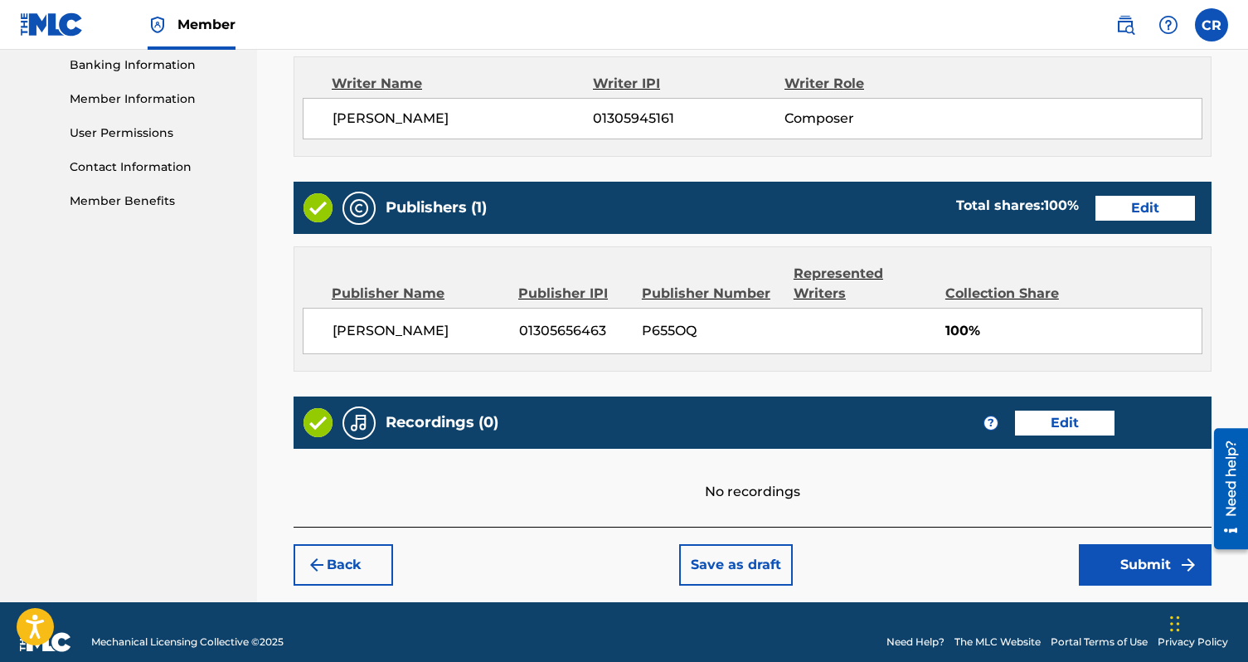
scroll to position [738, 0]
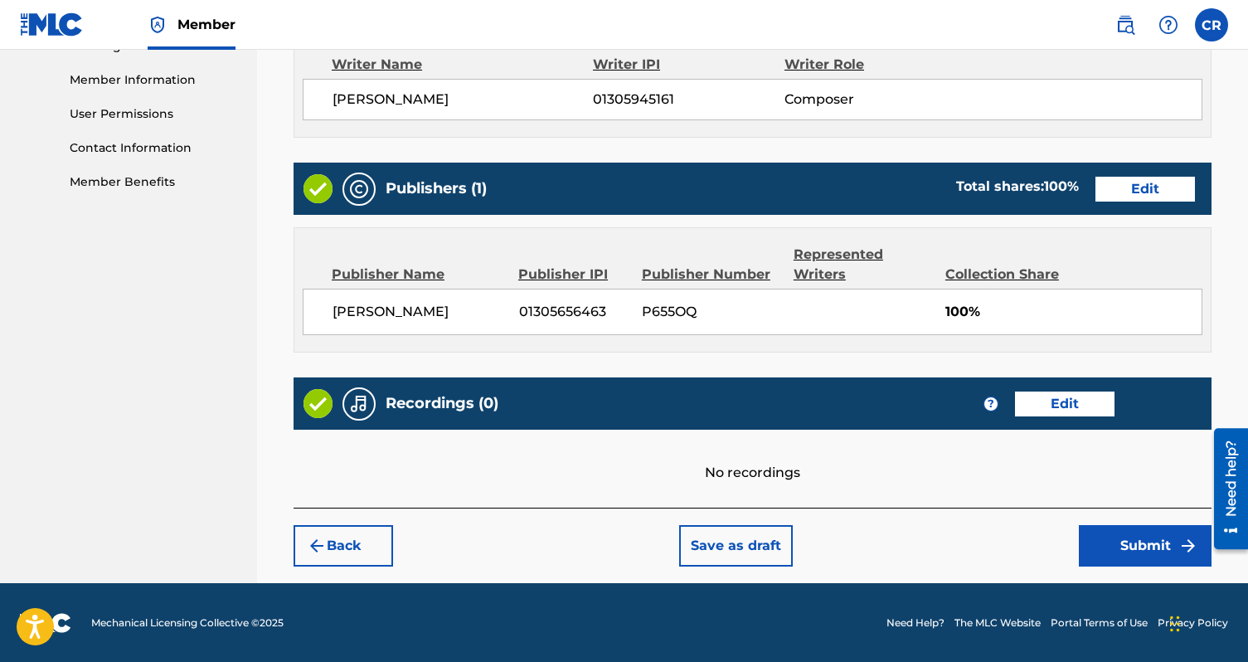
click at [1109, 554] on button "Submit" at bounding box center [1145, 545] width 133 height 41
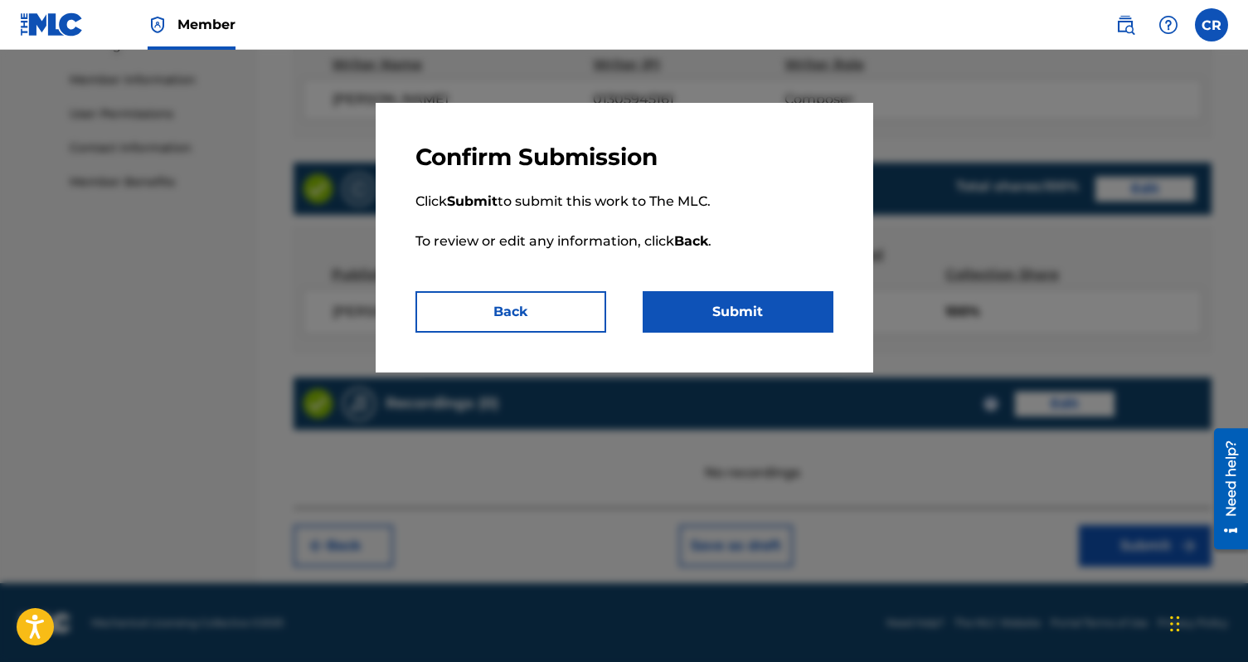
click at [705, 310] on button "Submit" at bounding box center [738, 311] width 191 height 41
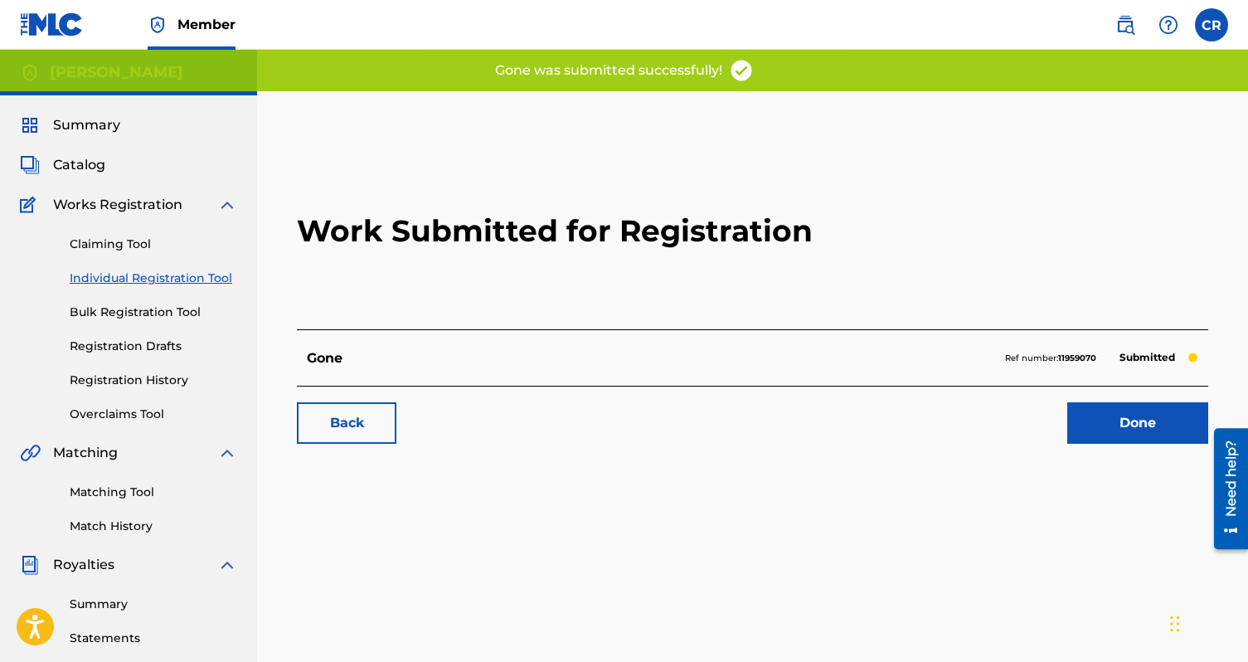
click at [83, 169] on span "Catalog" at bounding box center [79, 165] width 52 height 20
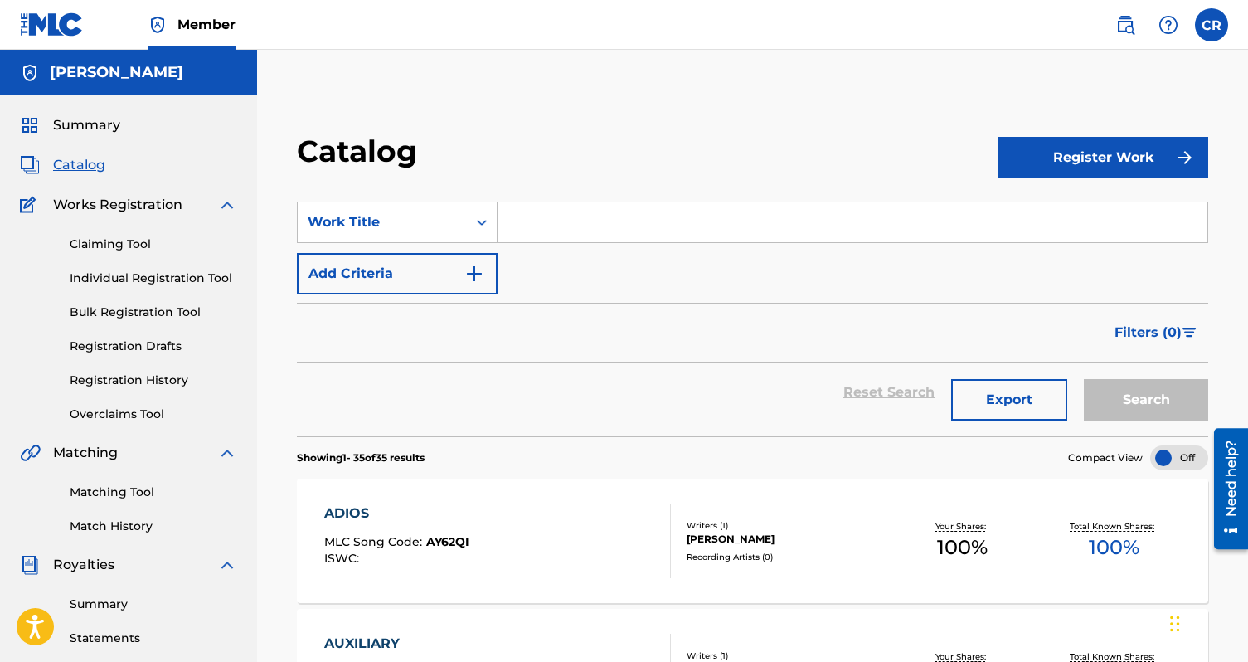
click at [66, 133] on span "Summary" at bounding box center [86, 125] width 67 height 20
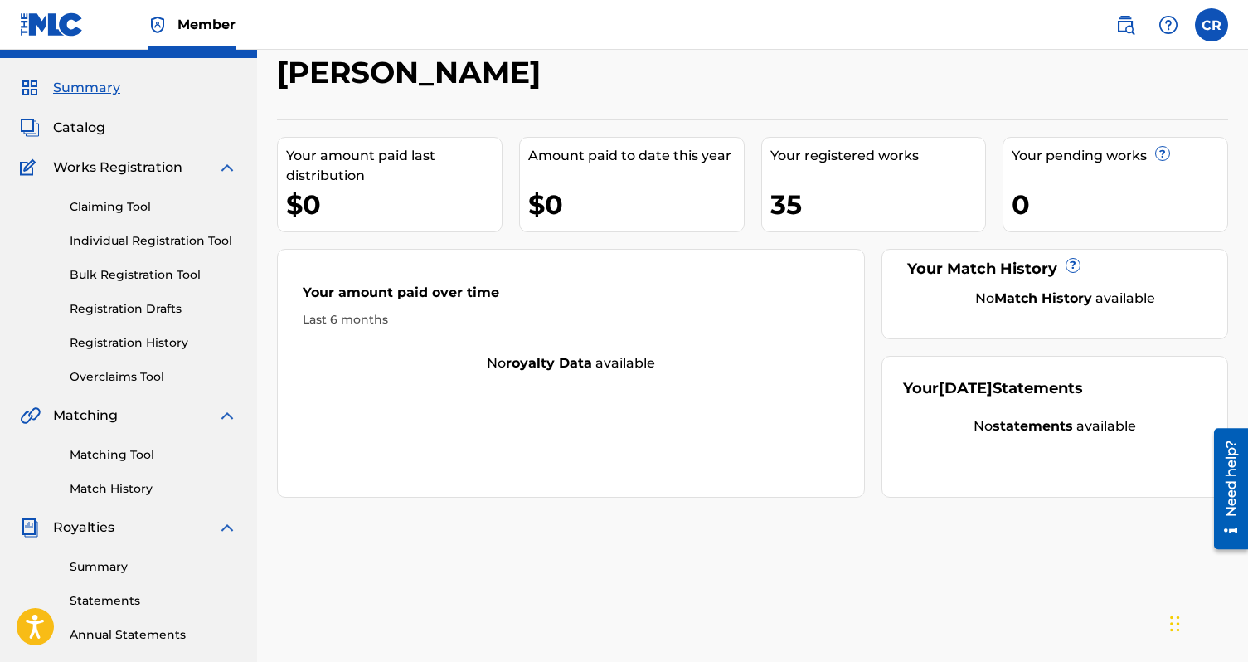
scroll to position [38, 0]
click at [126, 380] on link "Overclaims Tool" at bounding box center [154, 375] width 168 height 17
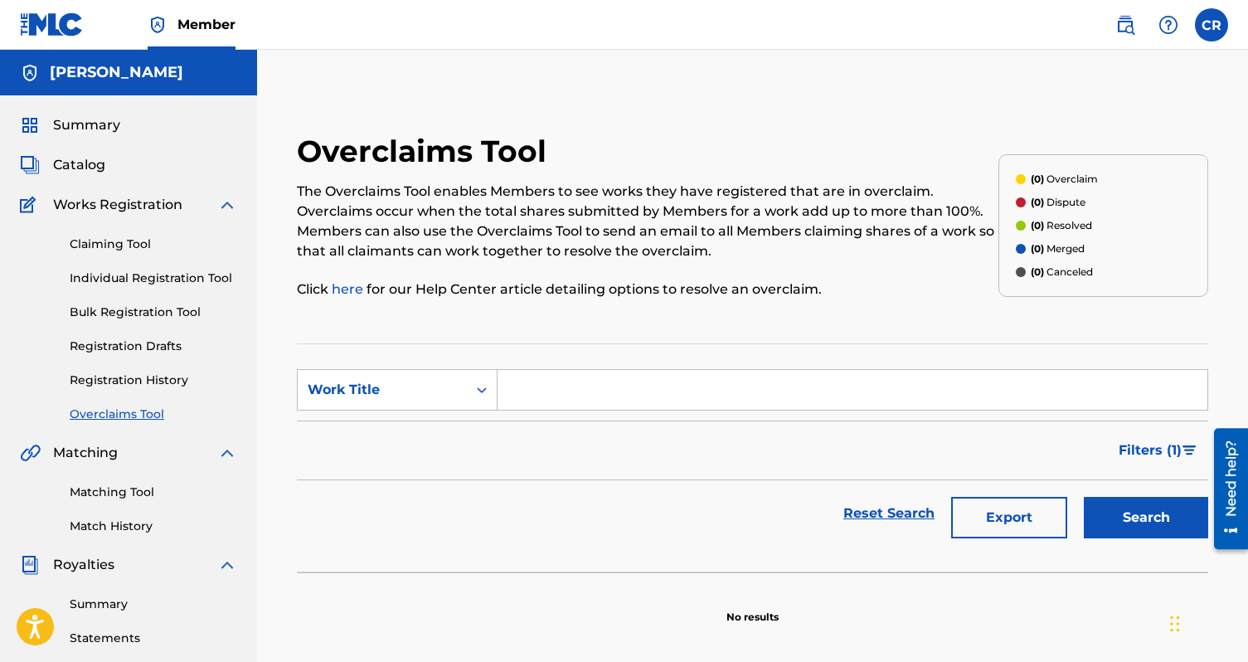
click at [134, 389] on div "Claiming Tool Individual Registration Tool Bulk Registration Tool Registration …" at bounding box center [128, 319] width 217 height 208
click at [132, 382] on link "Registration History" at bounding box center [154, 380] width 168 height 17
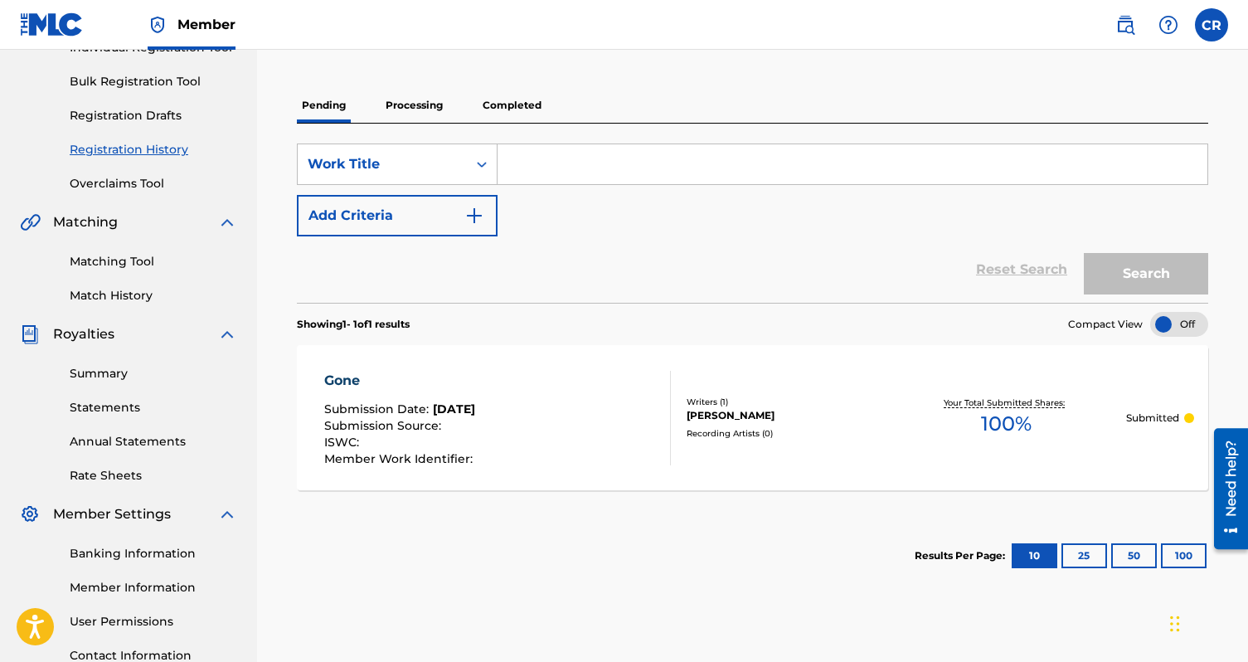
scroll to position [229, 0]
click at [392, 118] on p "Processing" at bounding box center [414, 107] width 67 height 35
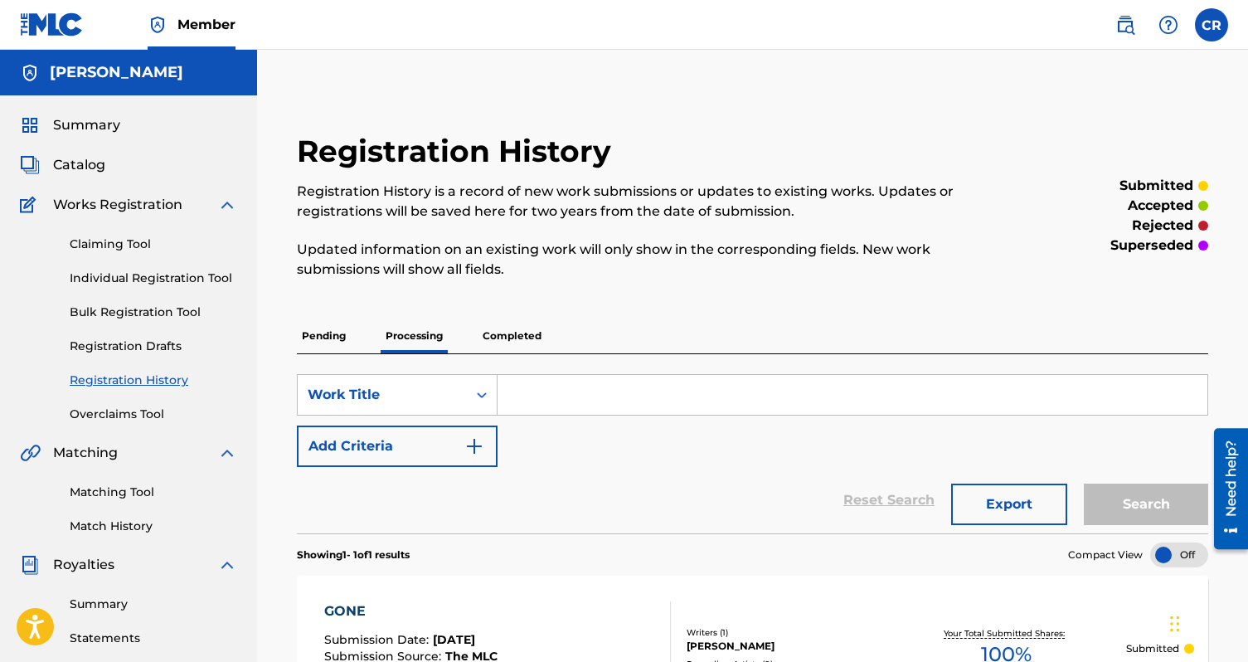
click at [81, 170] on span "Catalog" at bounding box center [79, 165] width 52 height 20
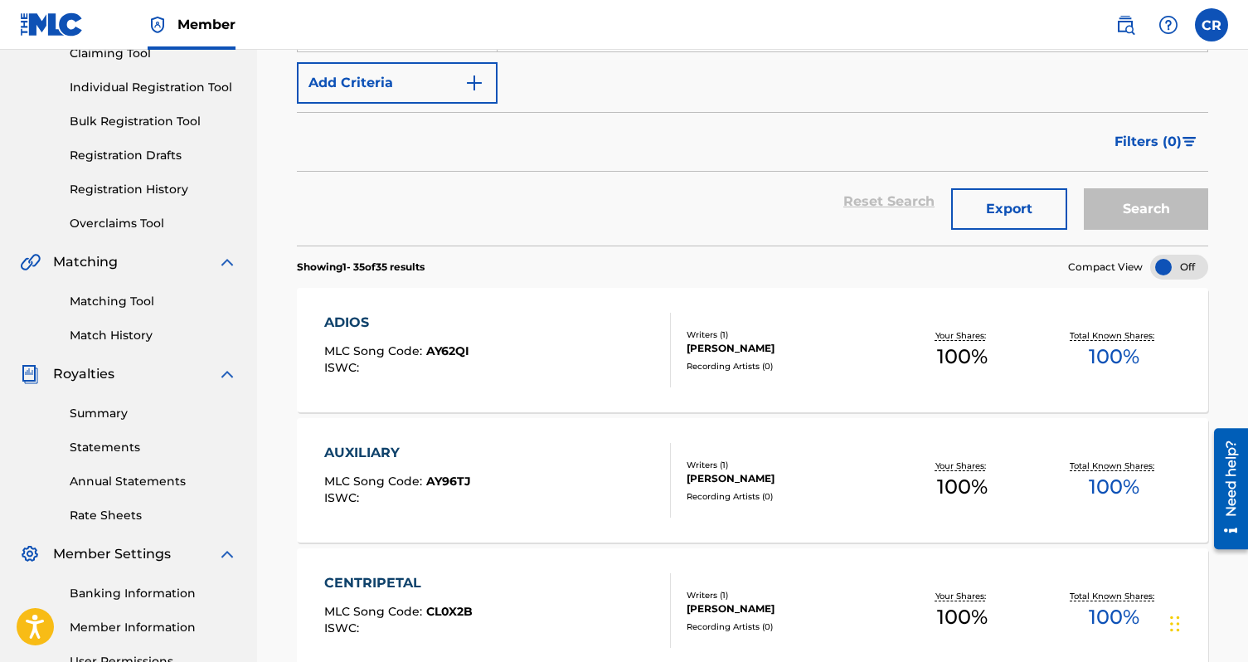
scroll to position [213, 0]
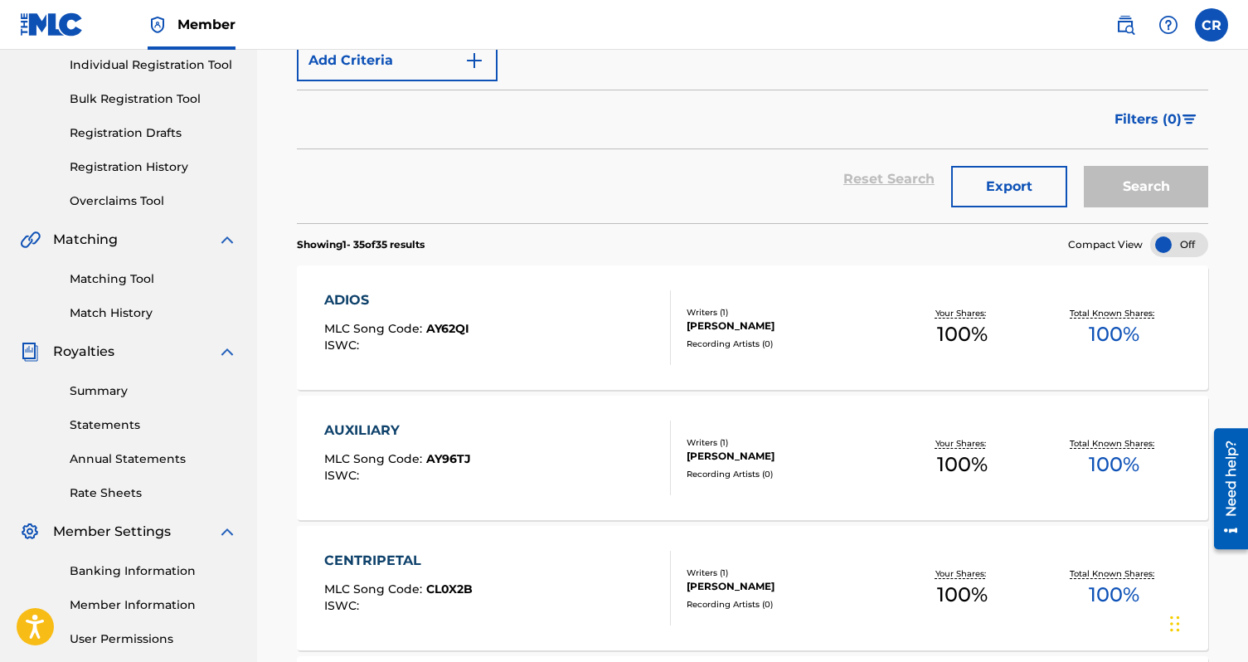
click at [516, 308] on div "ADIOS MLC Song Code : AY62QI ISWC :" at bounding box center [497, 327] width 347 height 75
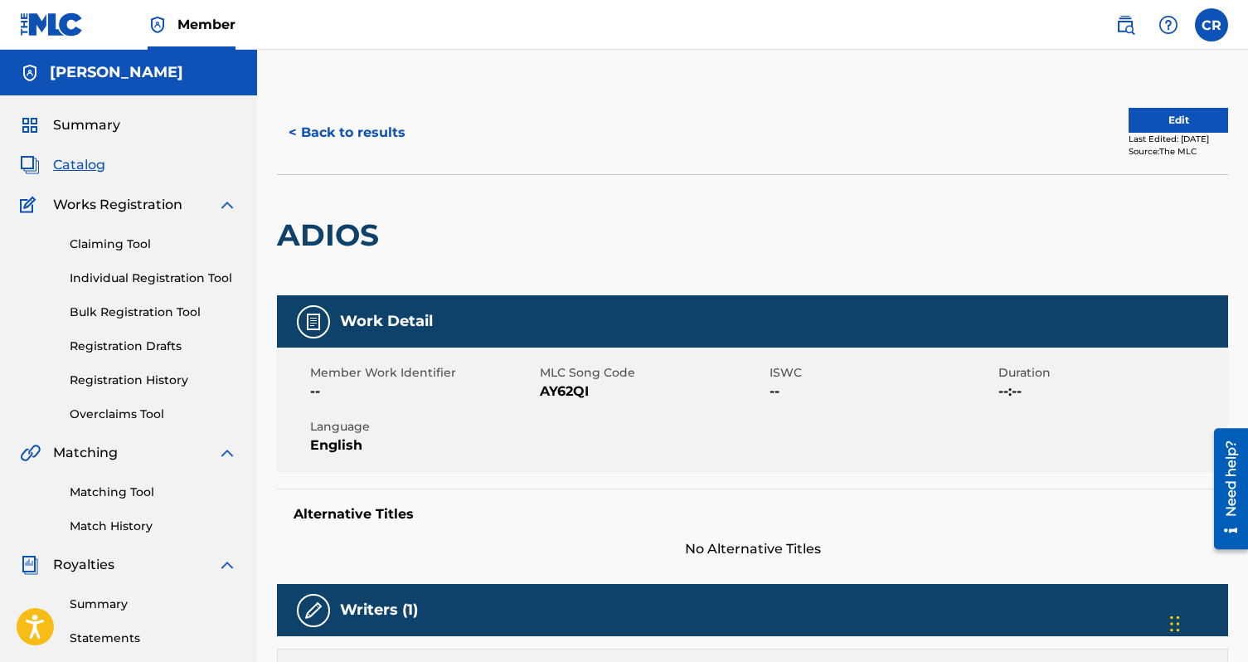
click at [1138, 124] on button "Edit" at bounding box center [1179, 120] width 100 height 25
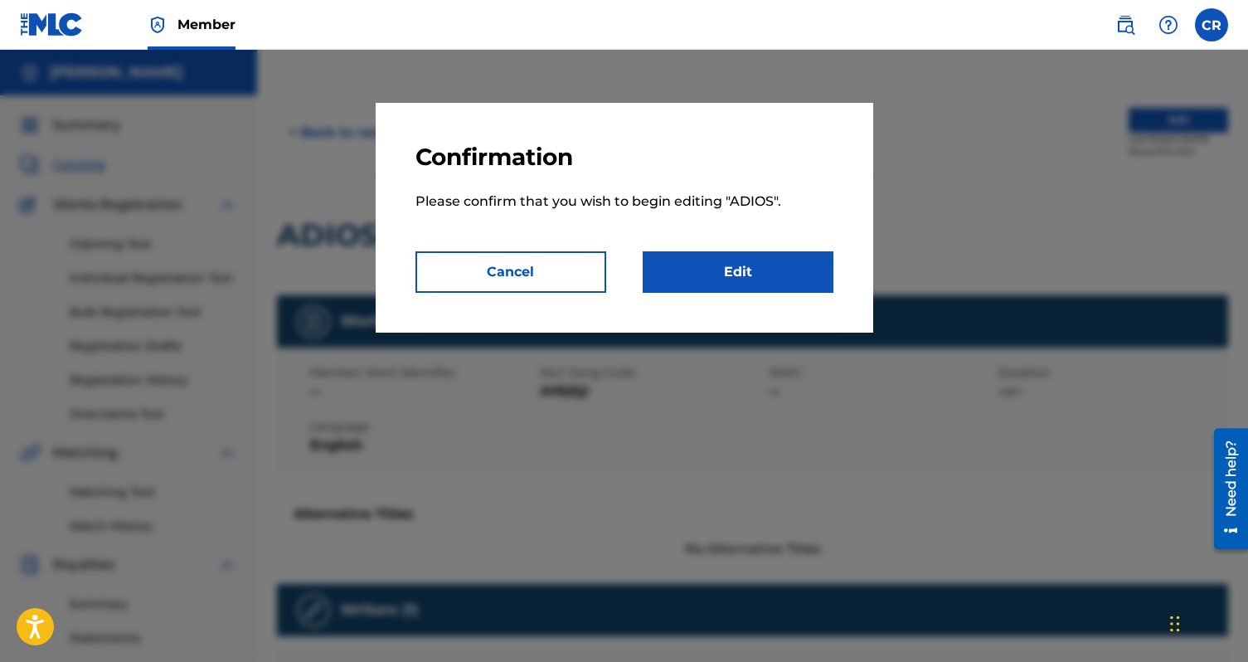
click at [666, 278] on link "Edit" at bounding box center [738, 271] width 191 height 41
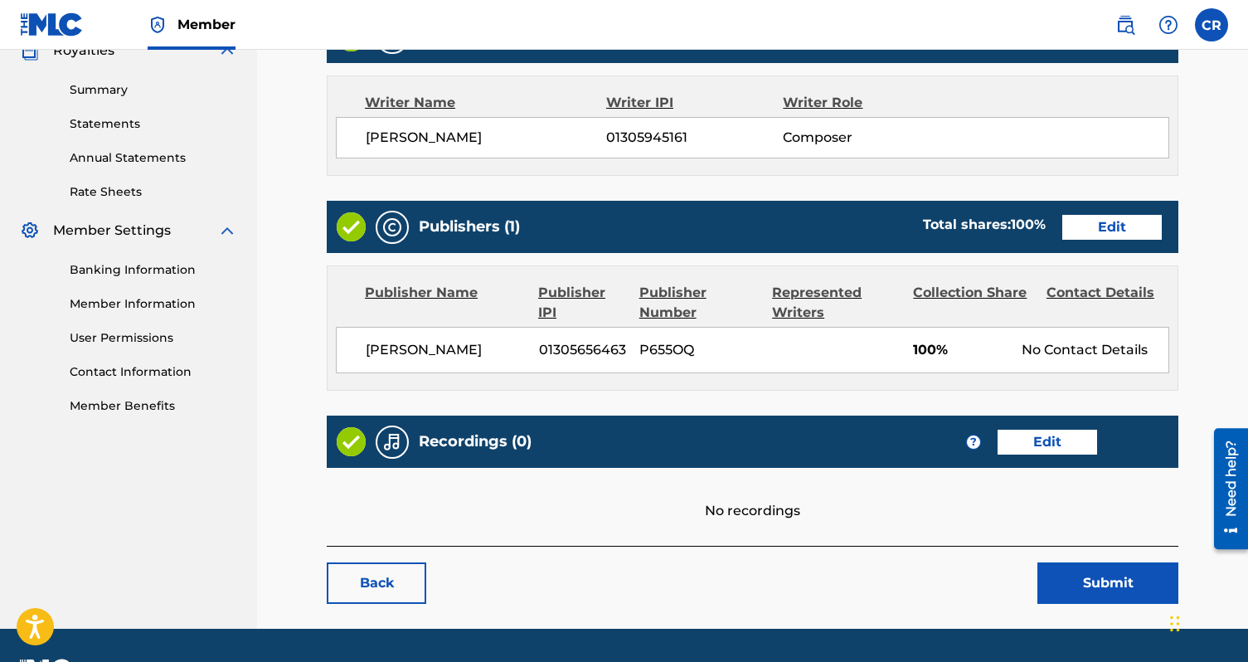
scroll to position [560, 0]
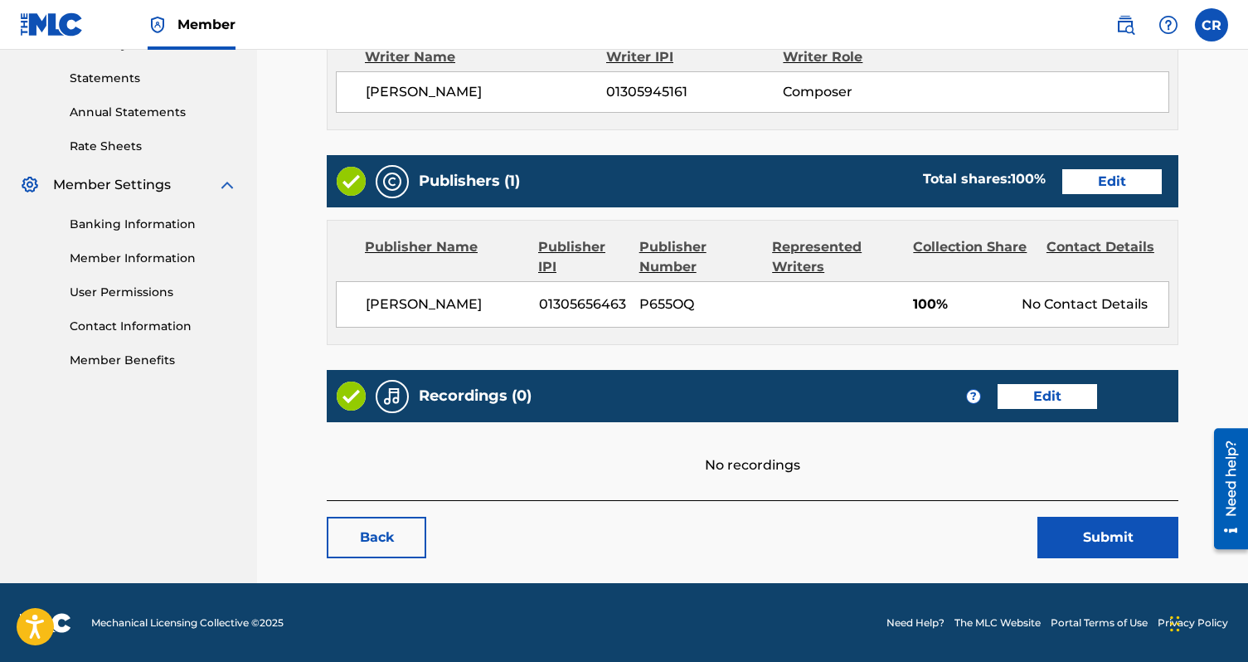
click at [1032, 396] on link "Edit" at bounding box center [1048, 396] width 100 height 25
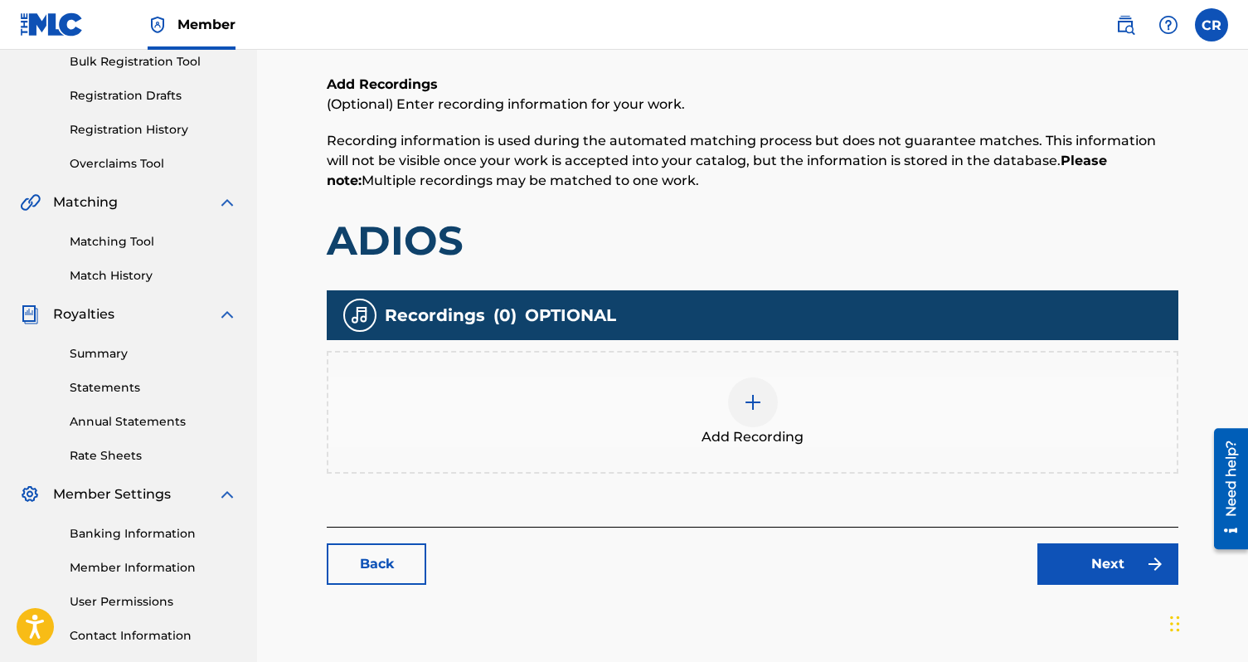
scroll to position [251, 0]
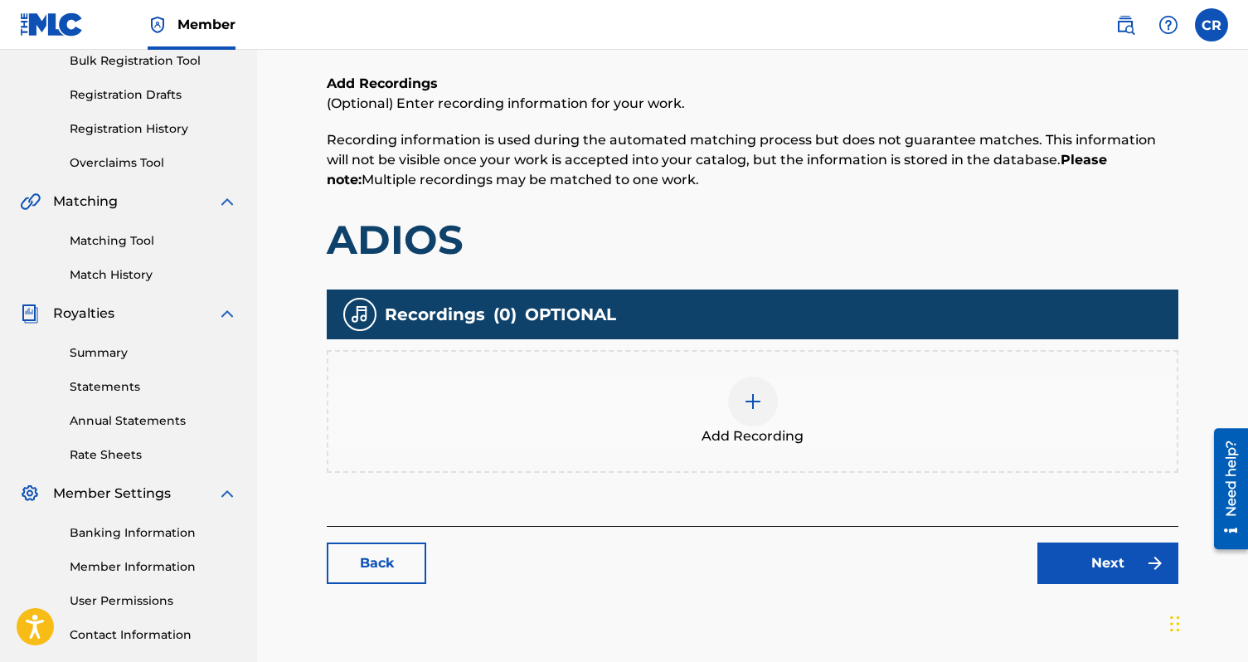
click at [765, 395] on div at bounding box center [753, 402] width 50 height 50
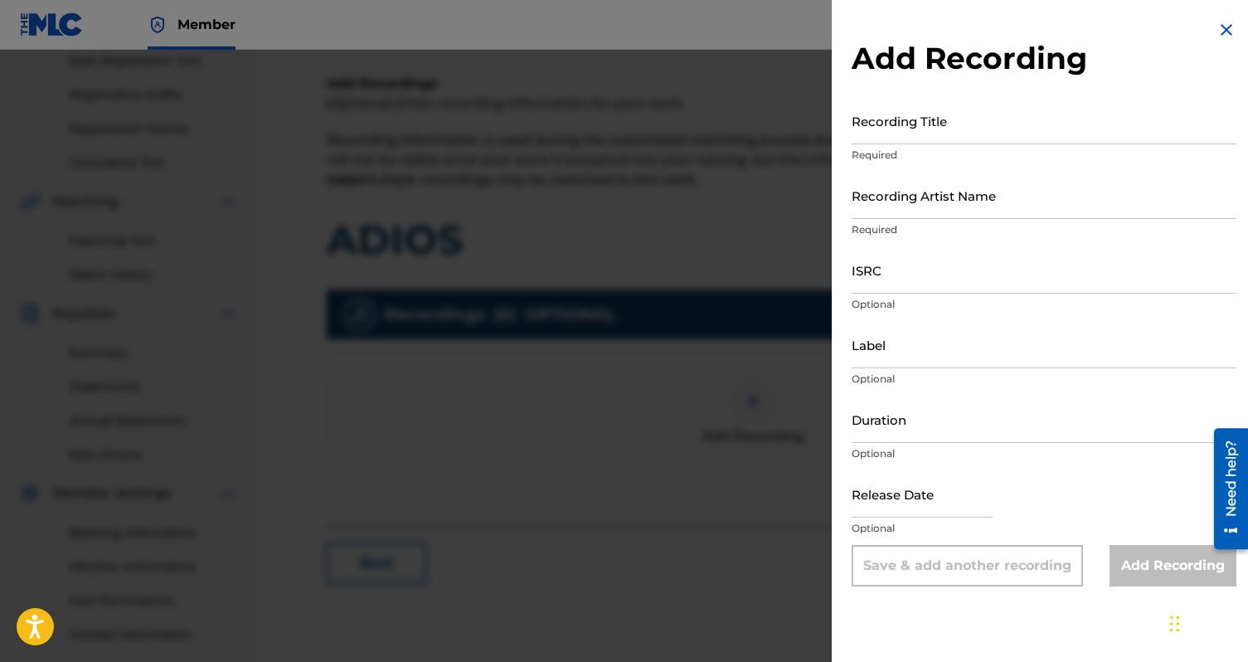
click at [1221, 31] on img at bounding box center [1227, 30] width 20 height 20
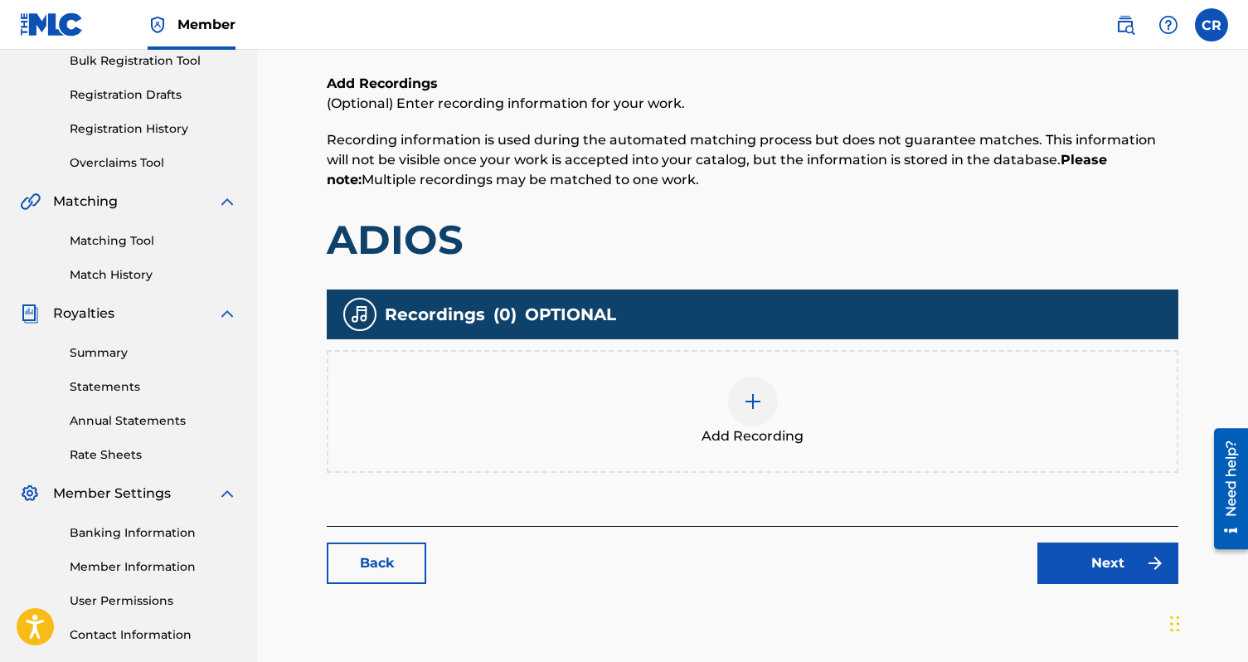
scroll to position [0, 0]
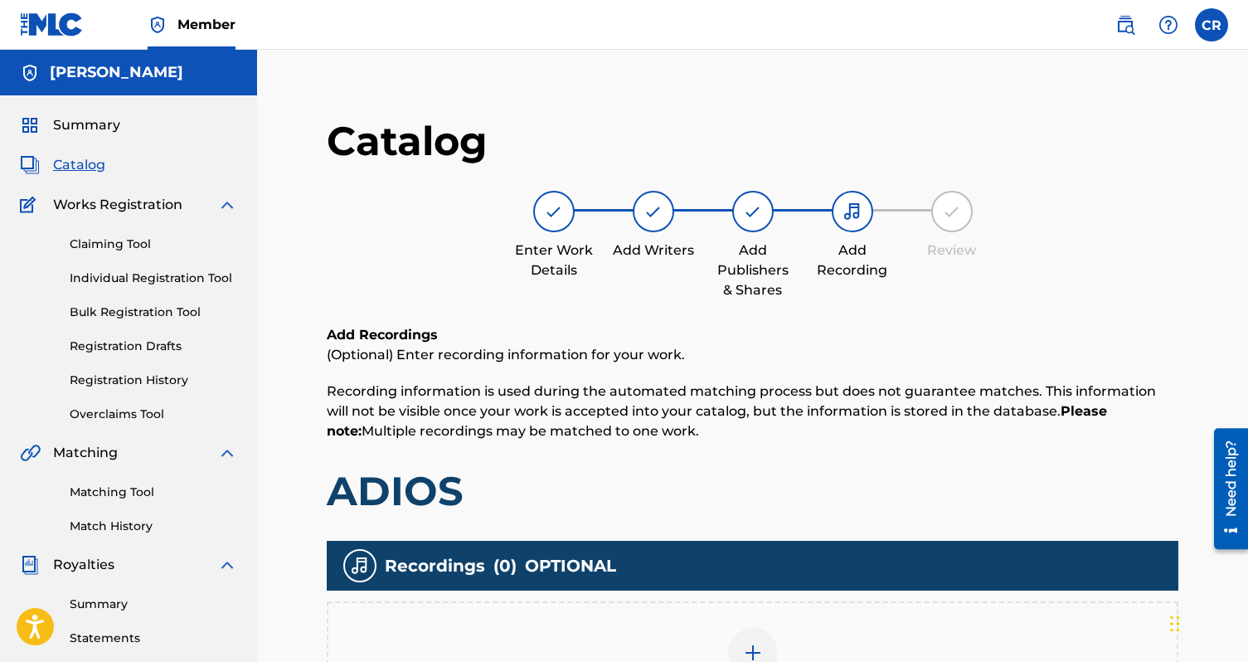
click at [91, 174] on span "Catalog" at bounding box center [79, 165] width 52 height 20
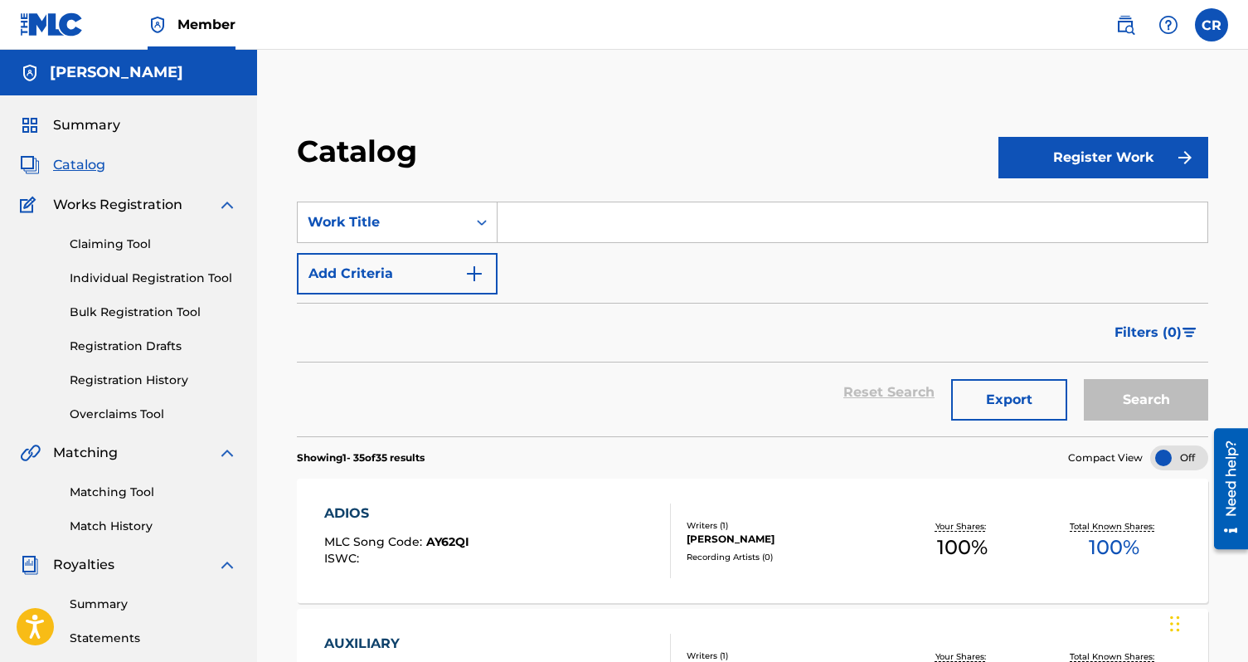
click at [105, 245] on link "Claiming Tool" at bounding box center [154, 244] width 168 height 17
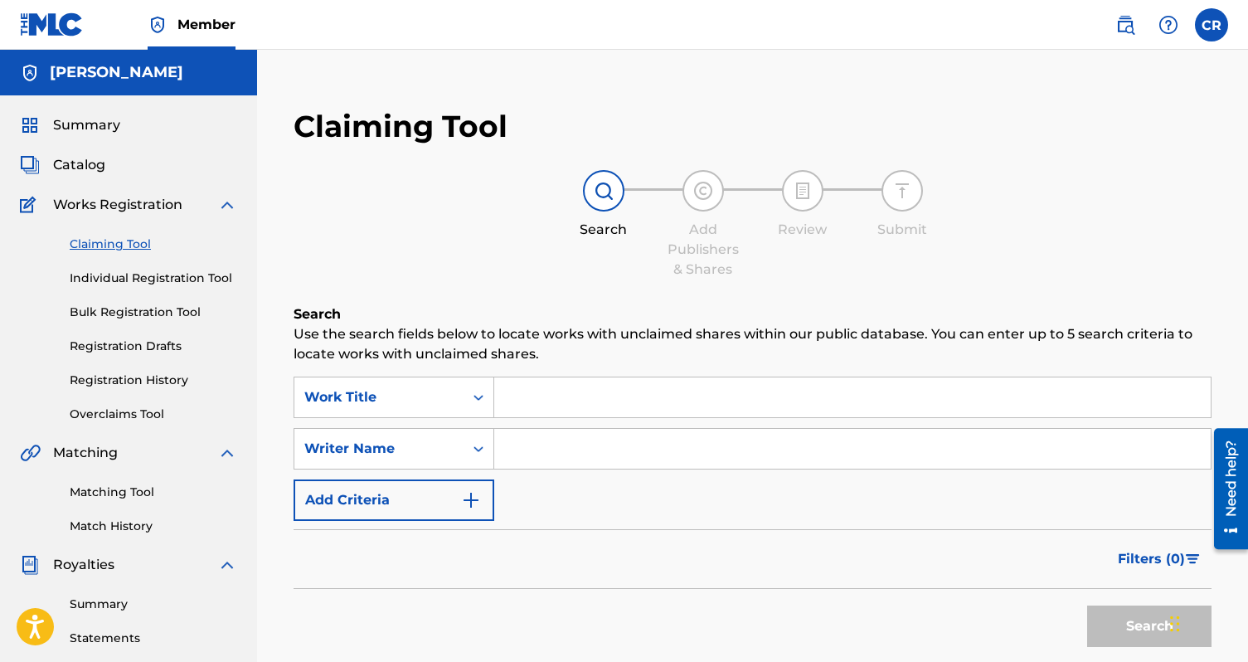
click at [105, 389] on div "Claiming Tool Individual Registration Tool Bulk Registration Tool Registration …" at bounding box center [128, 319] width 217 height 208
click at [99, 381] on link "Registration History" at bounding box center [154, 380] width 168 height 17
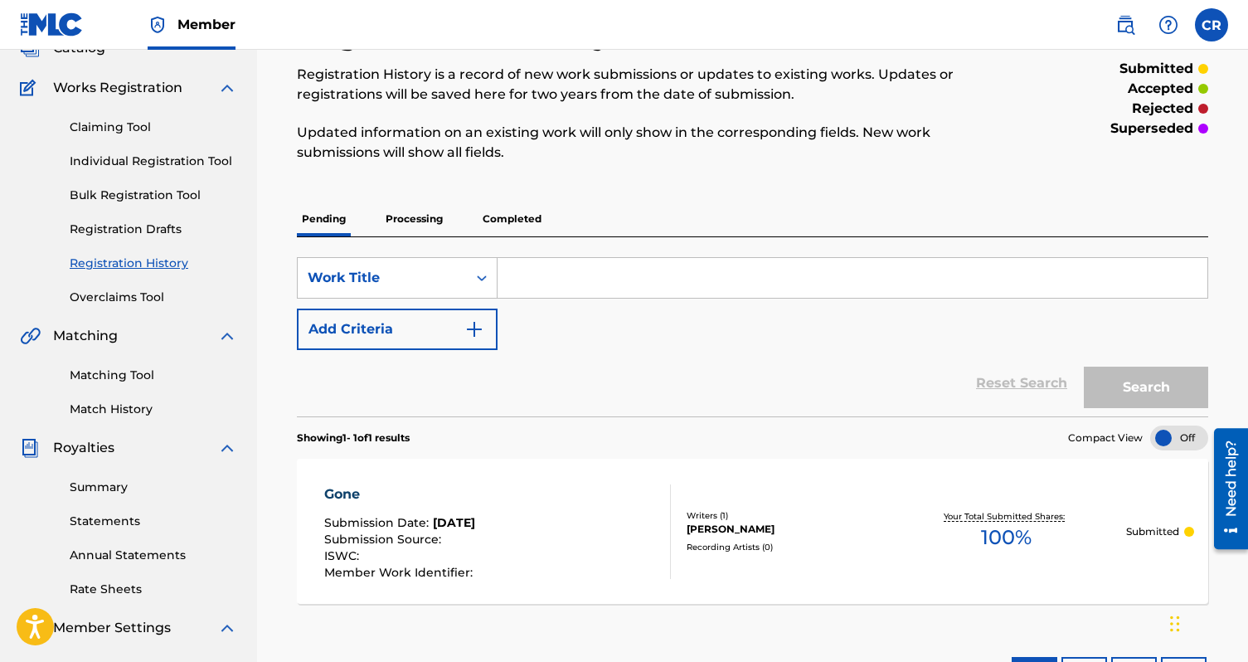
scroll to position [126, 0]
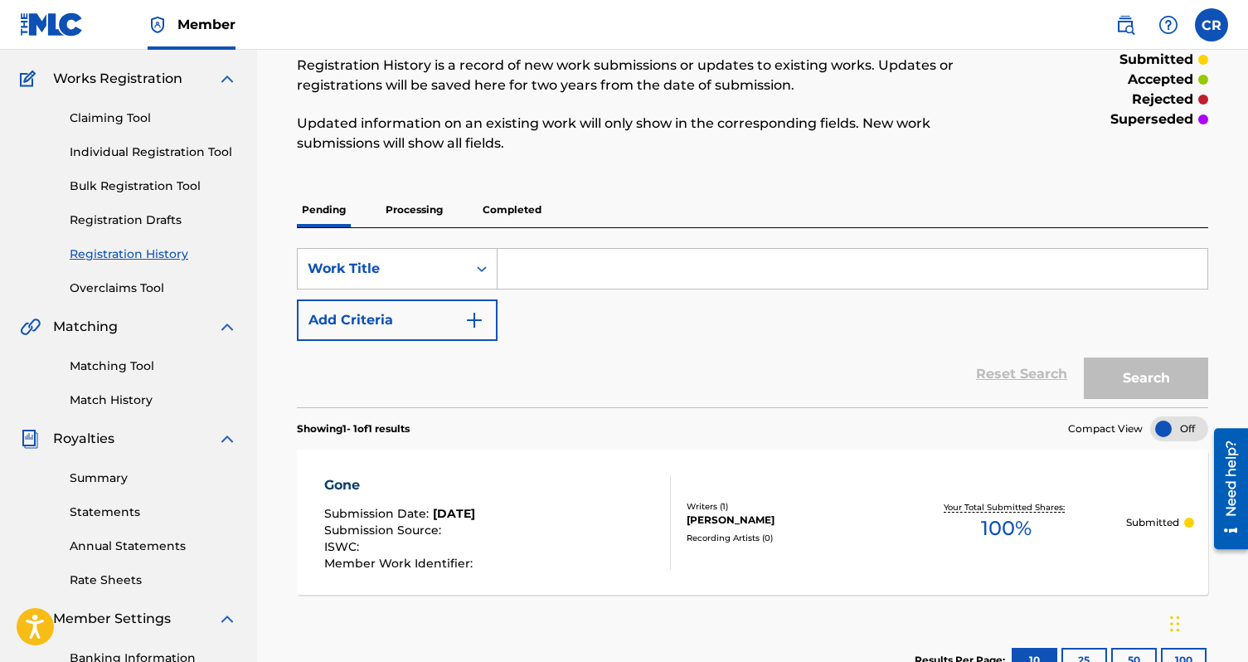
click at [111, 369] on link "Matching Tool" at bounding box center [154, 365] width 168 height 17
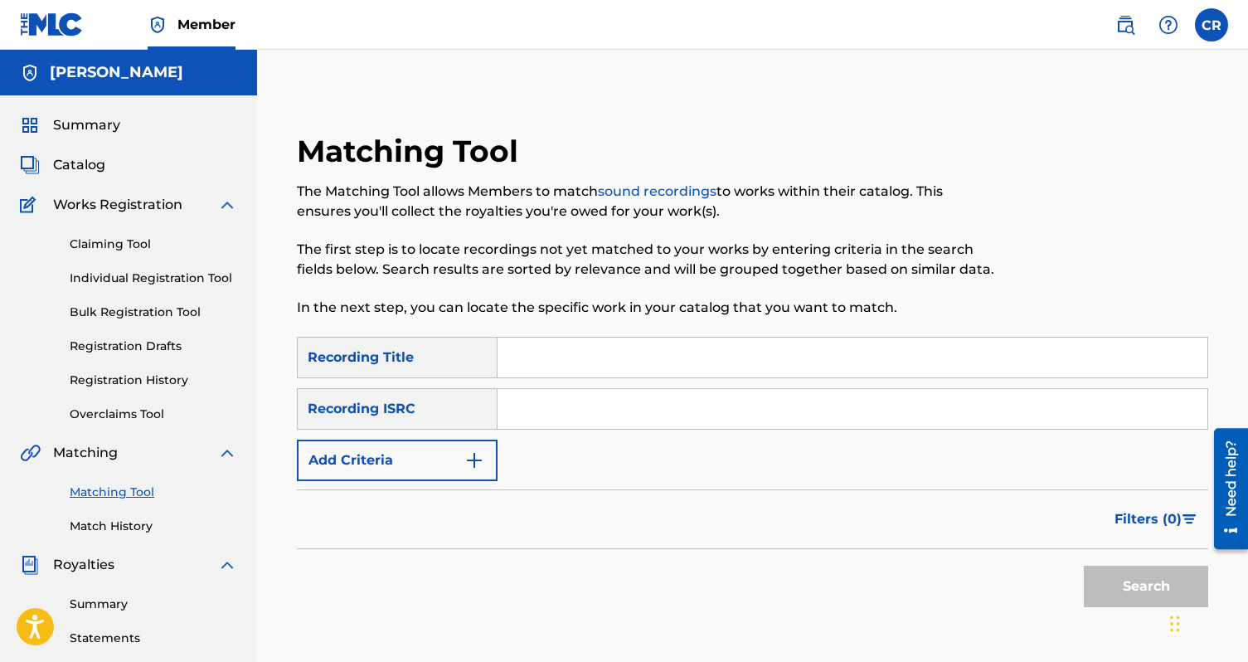
click at [1219, 12] on label at bounding box center [1211, 24] width 33 height 33
click at [1212, 25] on input "CR Chris Roberts croberts1@gmail.com Notification Preferences Profile Log out" at bounding box center [1212, 25] width 0 height 0
click at [1055, 236] on p "Log out" at bounding box center [1051, 234] width 39 height 15
click at [1212, 25] on input "CR Chris Roberts croberts1@gmail.com Notification Preferences Profile Log out" at bounding box center [1212, 25] width 0 height 0
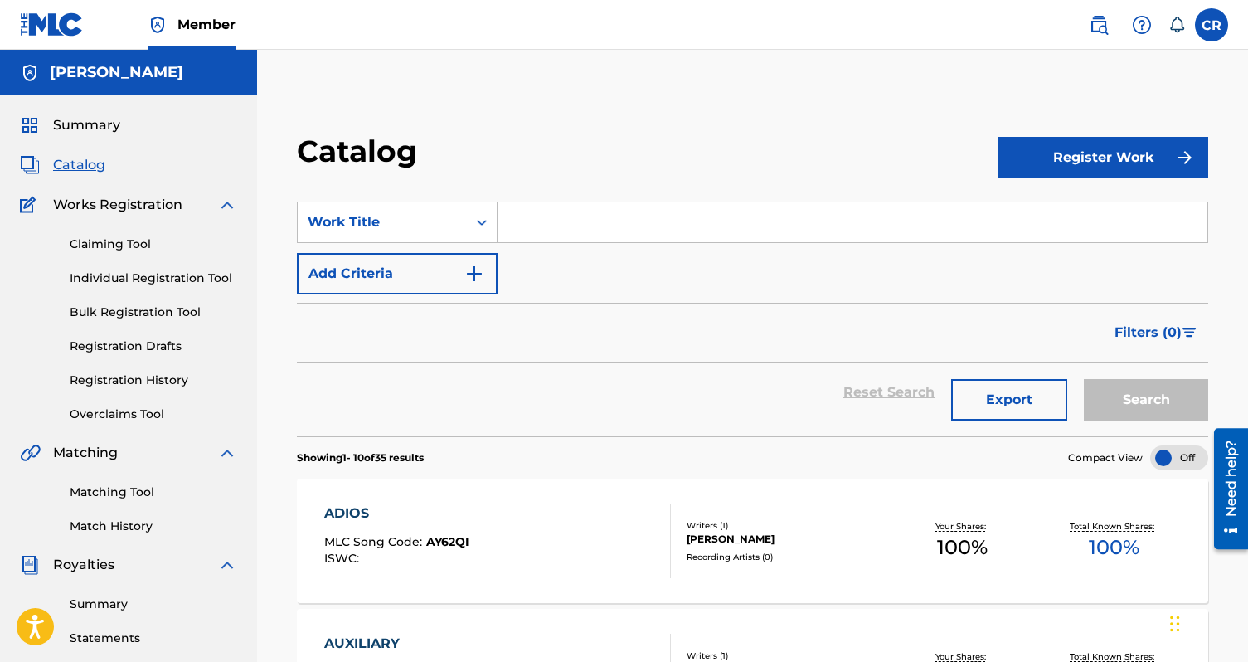
click at [584, 515] on div "ADIOS MLC Song Code : AY62QI ISWC :" at bounding box center [497, 540] width 347 height 75
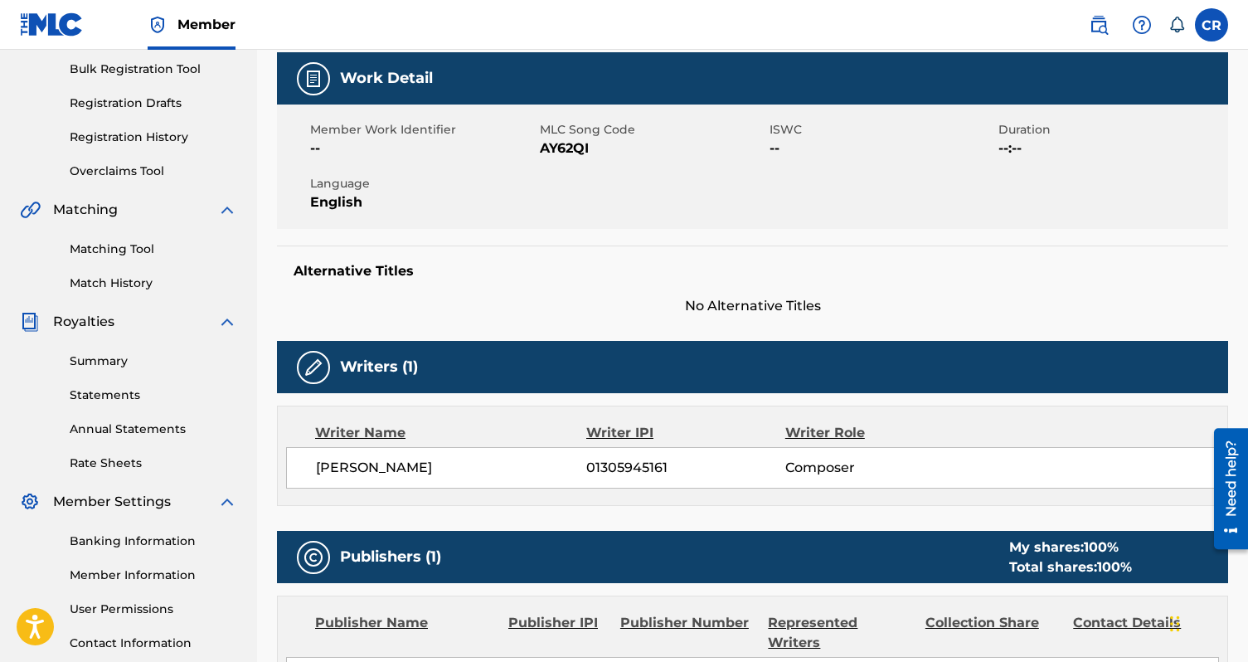
scroll to position [253, 0]
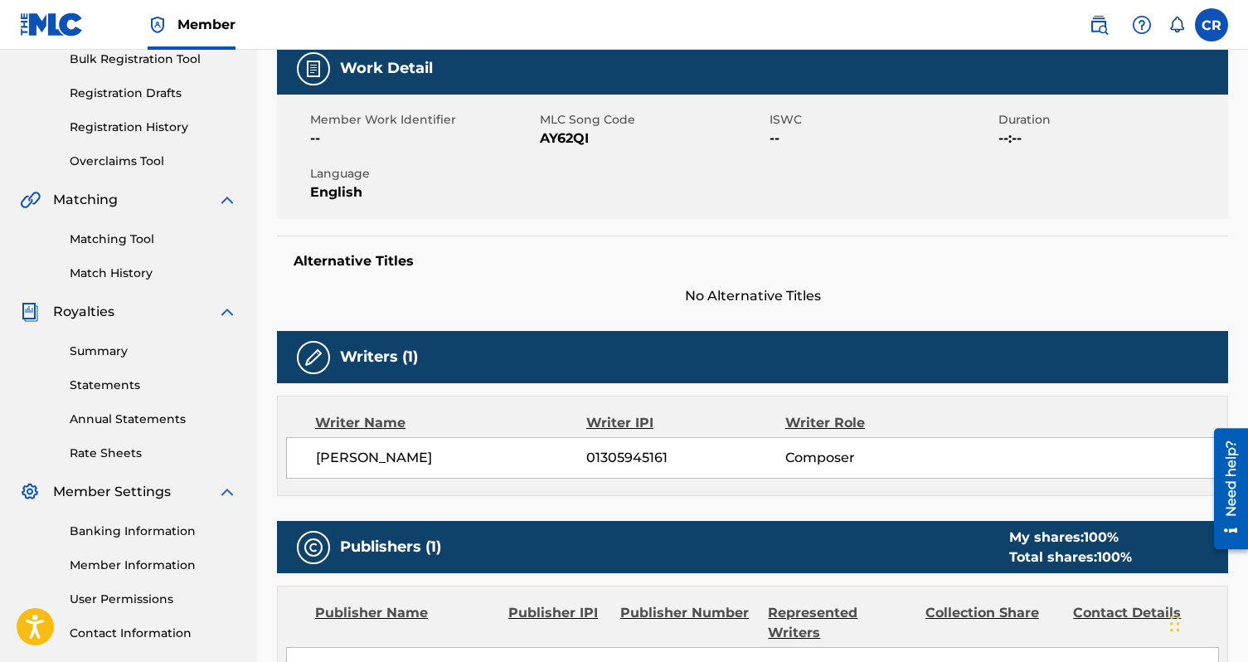
click at [605, 455] on span "01305945161" at bounding box center [685, 458] width 198 height 20
copy span "01305945161"
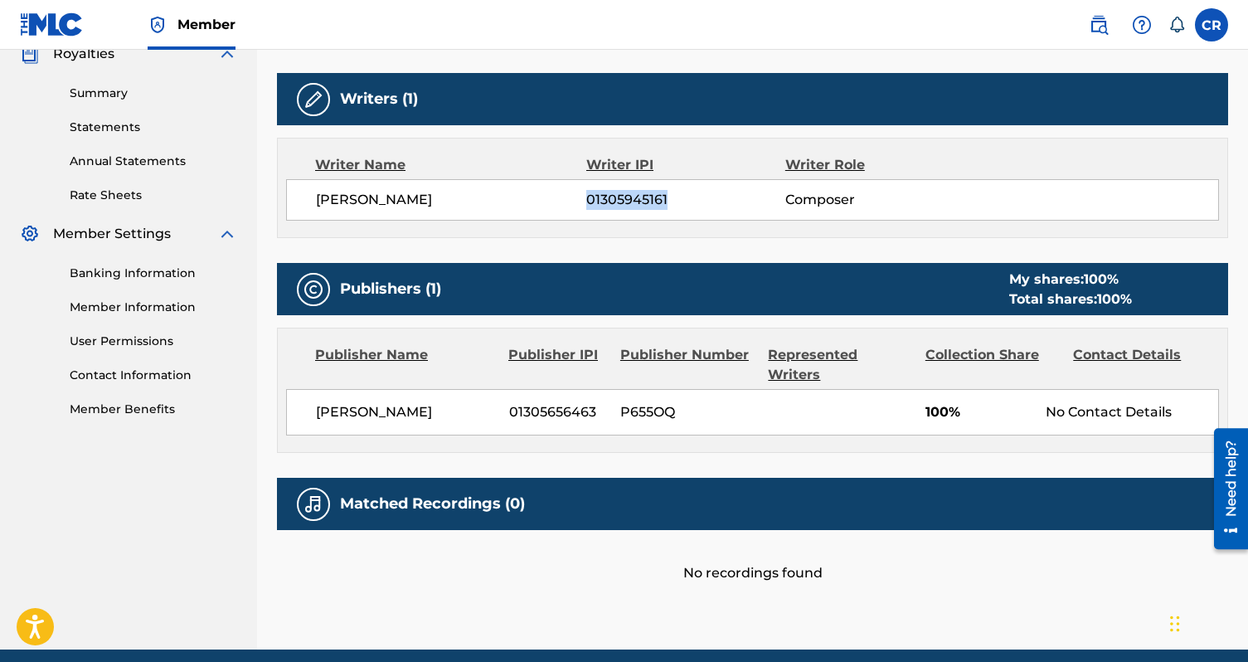
scroll to position [521, 0]
